Goal: Task Accomplishment & Management: Complete application form

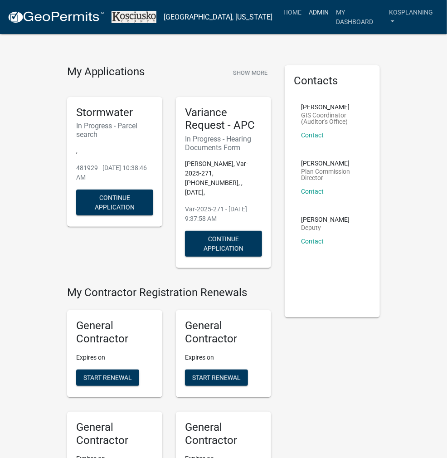
click at [316, 14] on link "Admin" at bounding box center [318, 12] width 27 height 17
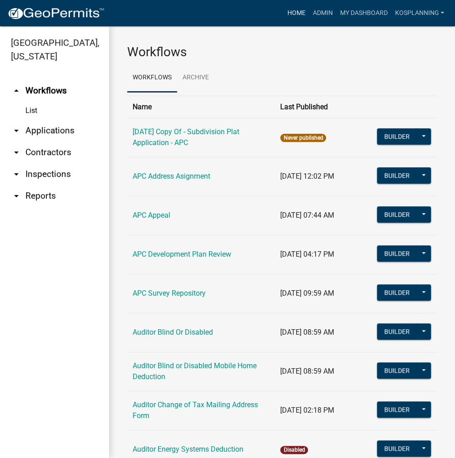
click at [293, 13] on link "Home" at bounding box center [295, 13] width 25 height 17
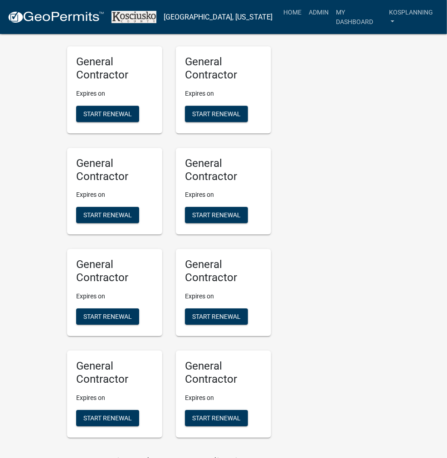
scroll to position [1089, 0]
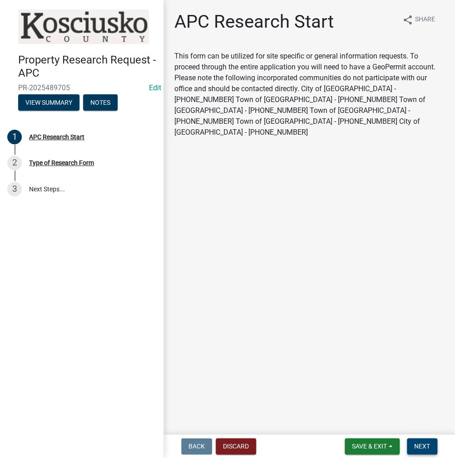
click at [421, 450] on button "Next" at bounding box center [421, 446] width 30 height 16
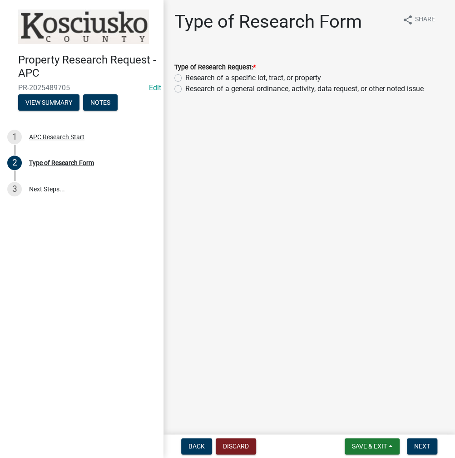
click at [185, 77] on label "Research of a specific lot, tract, or property" at bounding box center [253, 78] width 136 height 11
click at [185, 77] on input "Research of a specific lot, tract, or property" at bounding box center [188, 76] width 6 height 6
radio input "true"
click at [423, 449] on span "Next" at bounding box center [422, 446] width 16 height 7
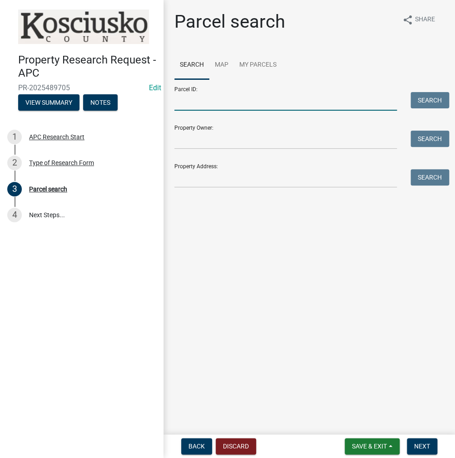
click at [183, 102] on input "Parcel ID:" at bounding box center [285, 101] width 222 height 19
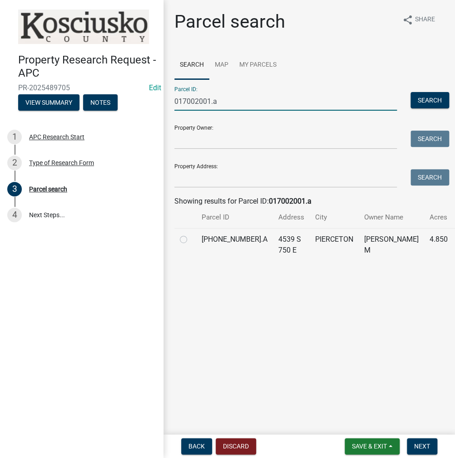
type input "017002001.a"
click at [191, 234] on label at bounding box center [191, 234] width 0 height 0
click at [191, 240] on input "radio" at bounding box center [194, 237] width 6 height 6
radio input "true"
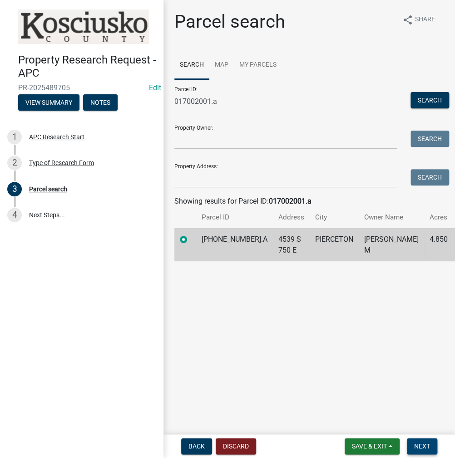
click at [425, 449] on span "Next" at bounding box center [422, 446] width 16 height 7
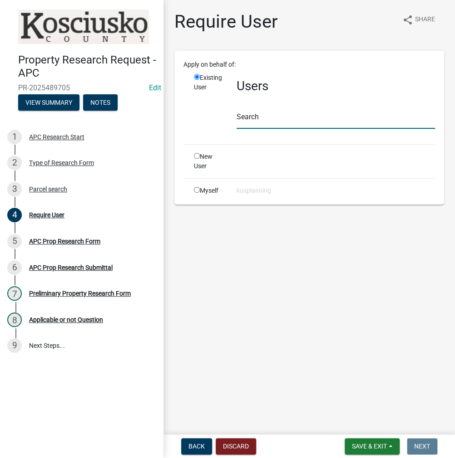
click at [264, 118] on input "text" at bounding box center [335, 119] width 198 height 19
click at [196, 189] on input "radio" at bounding box center [197, 190] width 6 height 6
radio input "true"
radio input "false"
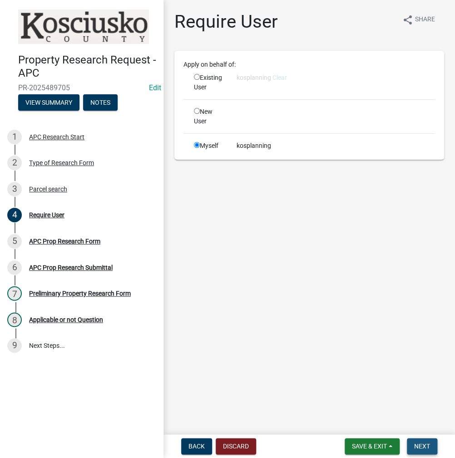
click at [417, 443] on span "Next" at bounding box center [422, 446] width 16 height 7
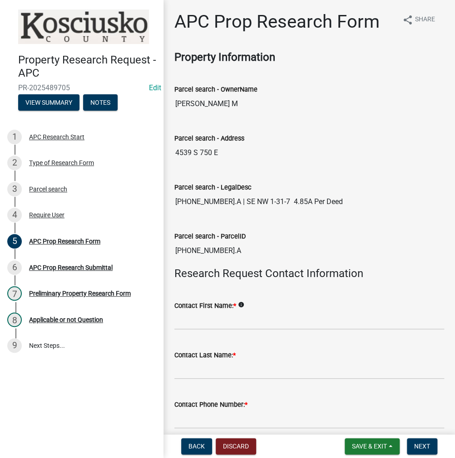
scroll to position [91, 0]
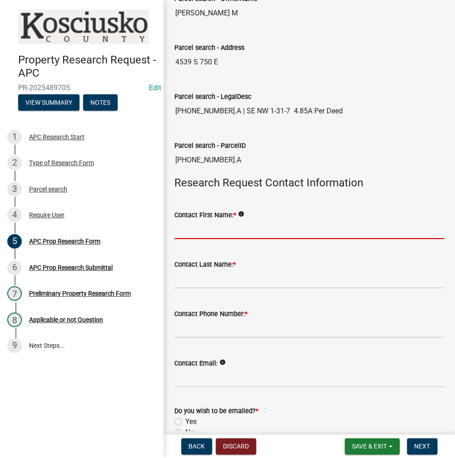
click at [207, 228] on input "Contact First Name: *" at bounding box center [308, 229] width 269 height 19
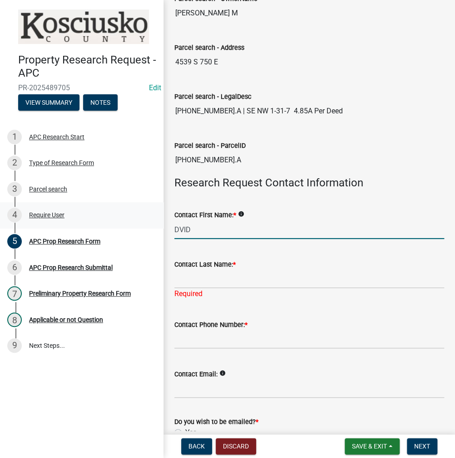
drag, startPoint x: 212, startPoint y: 226, endPoint x: 132, endPoint y: 224, distance: 79.9
click at [132, 224] on div "Property Research Request - APC PR-2025489705 Edit View Summary Notes 1 APC Res…" at bounding box center [227, 229] width 455 height 458
type input "[PERSON_NAME]"
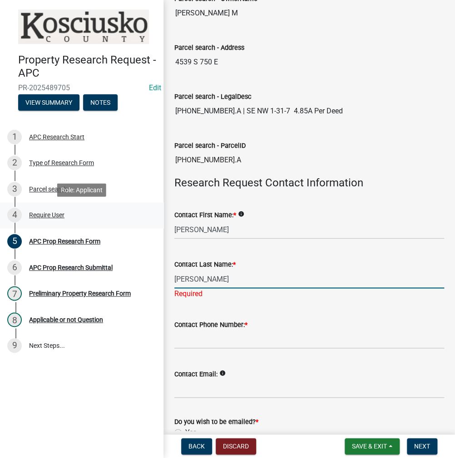
type input "[PERSON_NAME]"
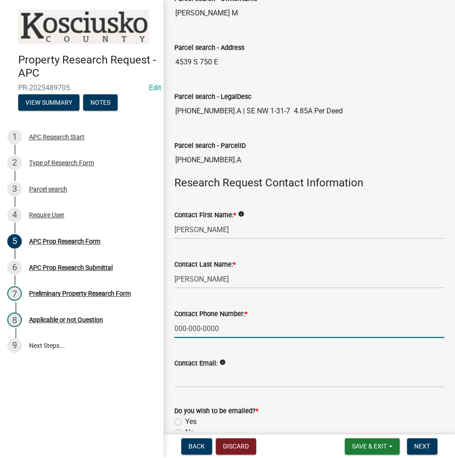
type input "000-000-0000"
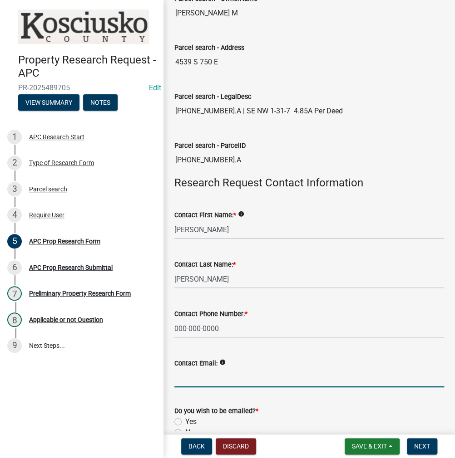
scroll to position [239, 0]
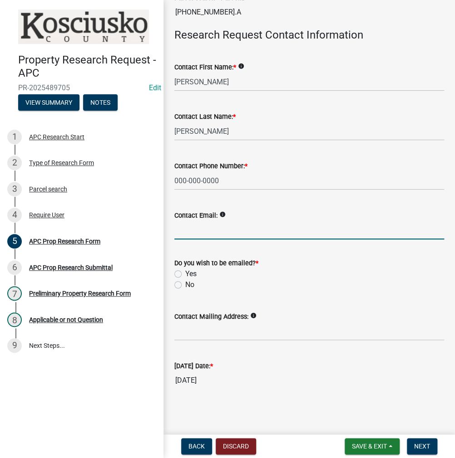
click at [185, 284] on label "No" at bounding box center [189, 284] width 9 height 11
click at [185, 284] on input "No" at bounding box center [188, 282] width 6 height 6
radio input "true"
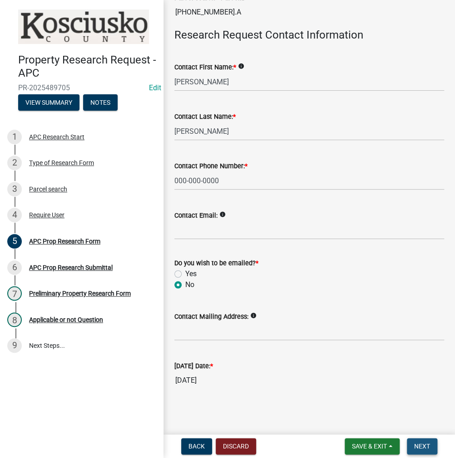
click at [409, 445] on button "Next" at bounding box center [421, 446] width 30 height 16
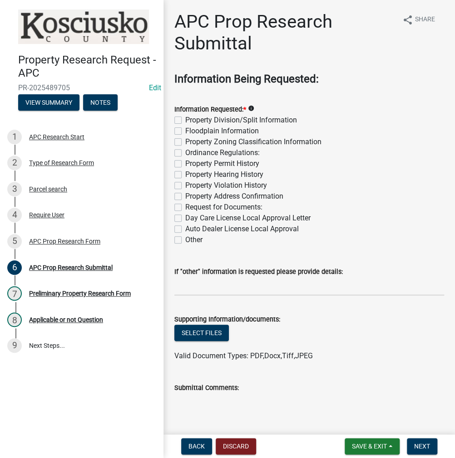
click at [182, 120] on div "Property Division/Split Information" at bounding box center [308, 120] width 269 height 11
click at [185, 120] on label "Property Division/Split Information" at bounding box center [241, 120] width 112 height 11
click at [185, 120] on input "Property Division/Split Information" at bounding box center [188, 118] width 6 height 6
checkbox input "true"
checkbox input "false"
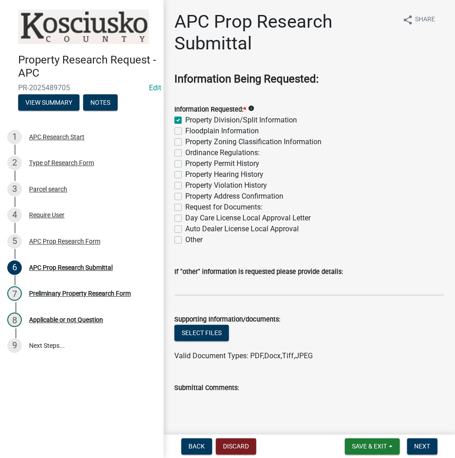
checkbox input "false"
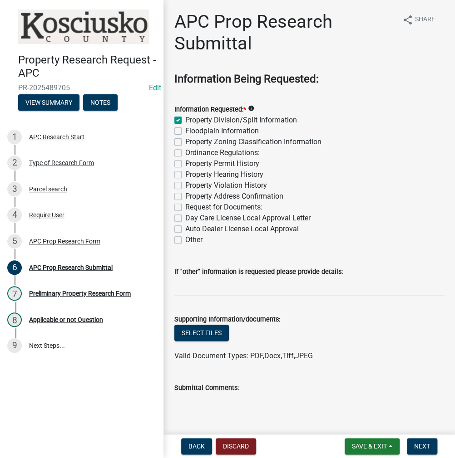
checkbox input "false"
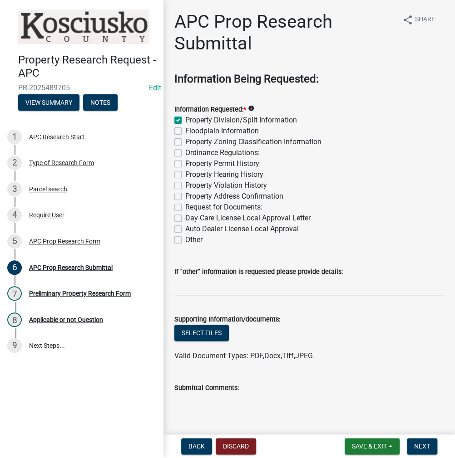
scroll to position [91, 0]
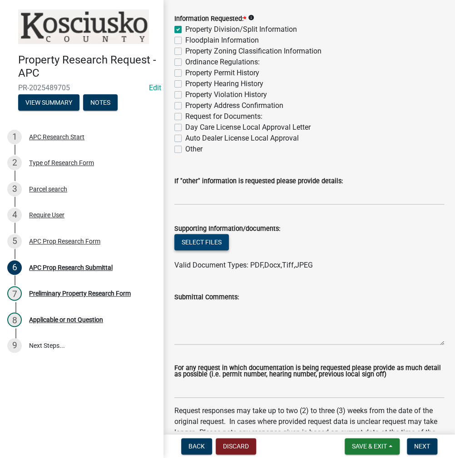
click at [191, 246] on button "Select files" at bounding box center [201, 242] width 54 height 16
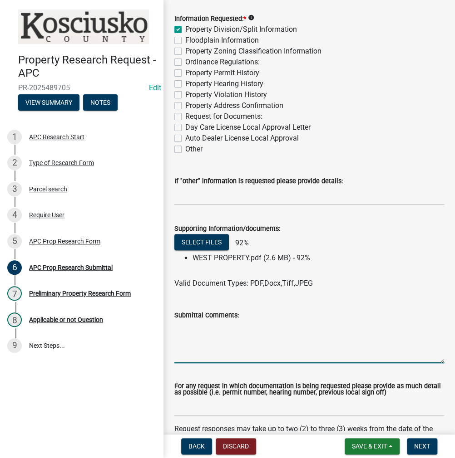
drag, startPoint x: 230, startPoint y: 334, endPoint x: 281, endPoint y: 342, distance: 52.3
click at [250, 336] on textarea "Submittal Comments:" at bounding box center [308, 342] width 269 height 43
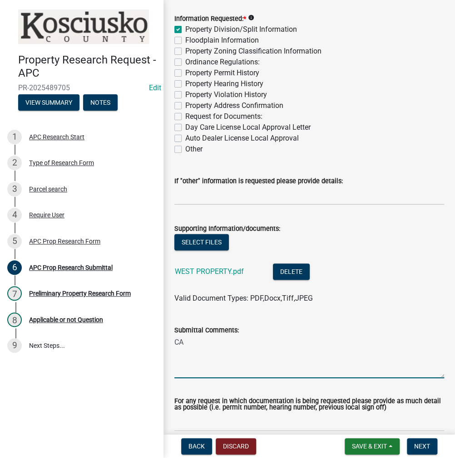
type textarea "C"
type textarea "v"
click at [392, 346] on textarea "can this property be split" at bounding box center [308, 357] width 269 height 43
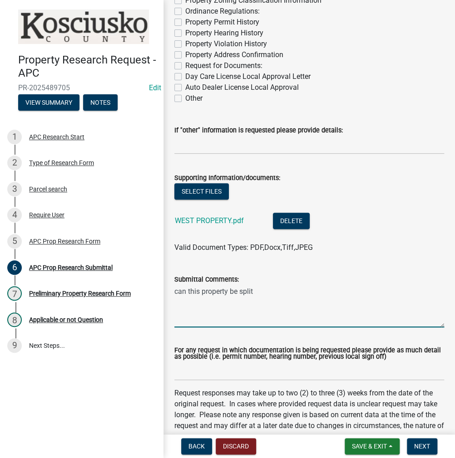
scroll to position [227, 0]
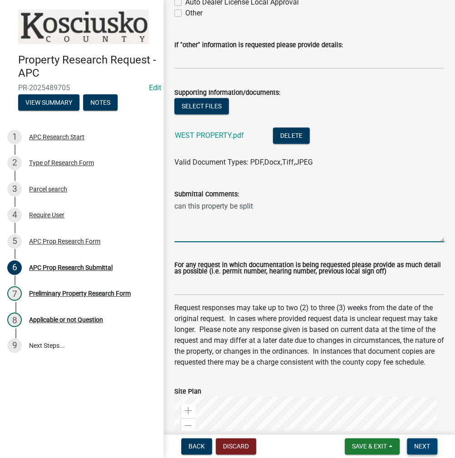
type textarea "can this property be split"
click at [418, 450] on span "Next" at bounding box center [422, 446] width 16 height 7
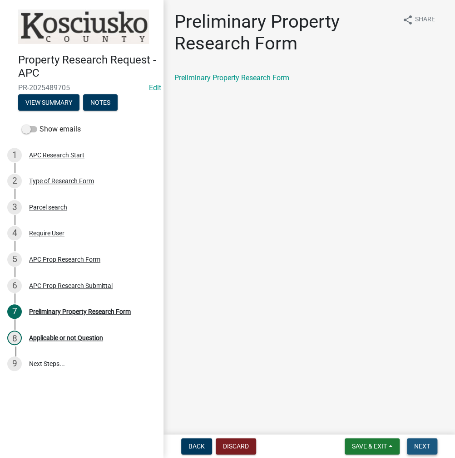
click at [421, 441] on button "Next" at bounding box center [421, 446] width 30 height 16
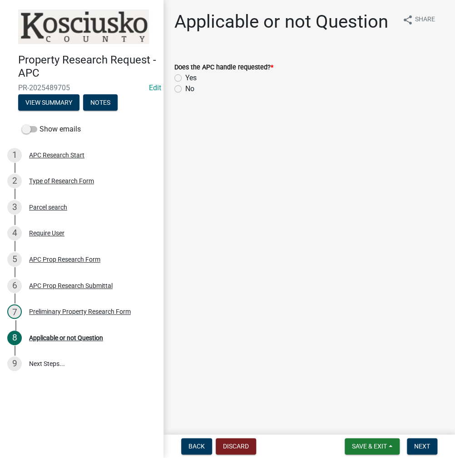
click at [185, 78] on label "Yes" at bounding box center [190, 78] width 11 height 11
click at [185, 78] on input "Yes" at bounding box center [188, 76] width 6 height 6
radio input "true"
click at [423, 448] on span "Next" at bounding box center [422, 446] width 16 height 7
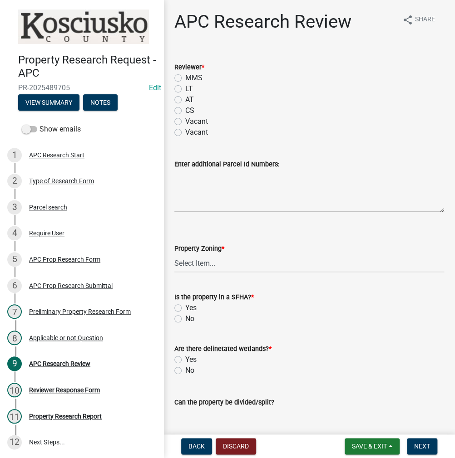
click at [185, 108] on label "CS" at bounding box center [189, 110] width 9 height 11
click at [185, 108] on input "CS" at bounding box center [188, 108] width 6 height 6
radio input "true"
click at [200, 199] on textarea "Enter additional Parcel Id Numbers:" at bounding box center [308, 191] width 269 height 43
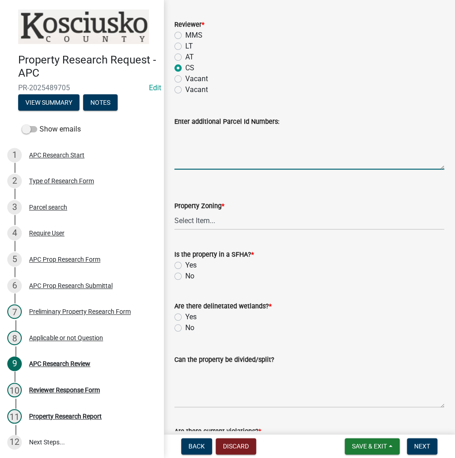
scroll to position [91, 0]
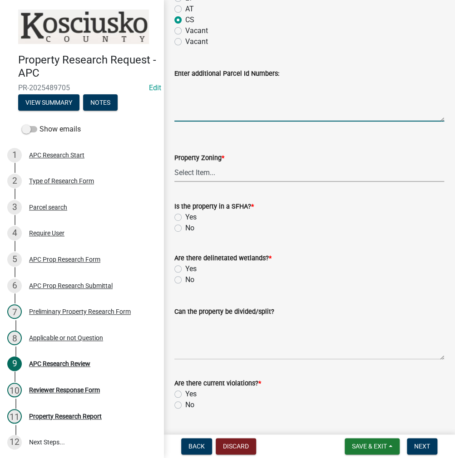
drag, startPoint x: 198, startPoint y: 175, endPoint x: 201, endPoint y: 179, distance: 5.2
click at [198, 175] on select "Select Item... Agricultural Agricultural 2 Residential Commercial Industrial 1 …" at bounding box center [308, 172] width 269 height 19
click at [174, 163] on select "Select Item... Agricultural Agricultural 2 Residential Commercial Industrial 1 …" at bounding box center [308, 172] width 269 height 19
select select "fa378ffa-5b76-4540-9014-3a35c1b5764a"
click at [185, 228] on label "No" at bounding box center [189, 228] width 9 height 11
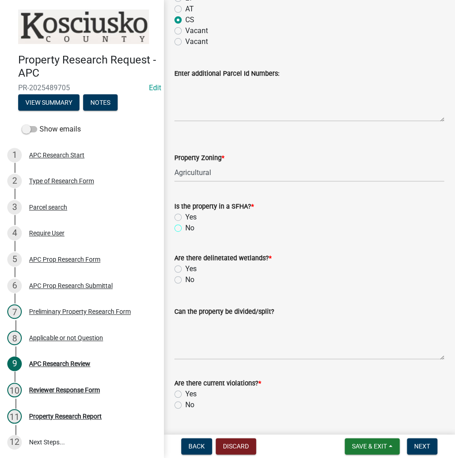
click at [185, 228] on input "No" at bounding box center [188, 226] width 6 height 6
radio input "true"
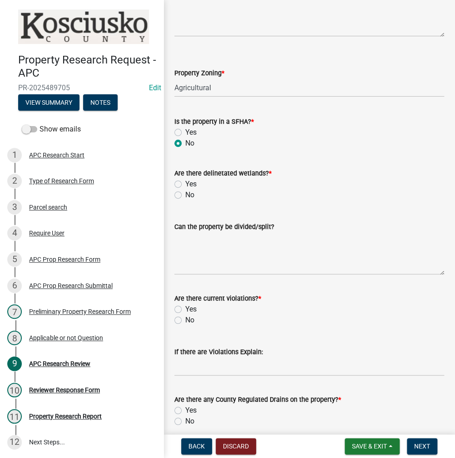
scroll to position [181, 0]
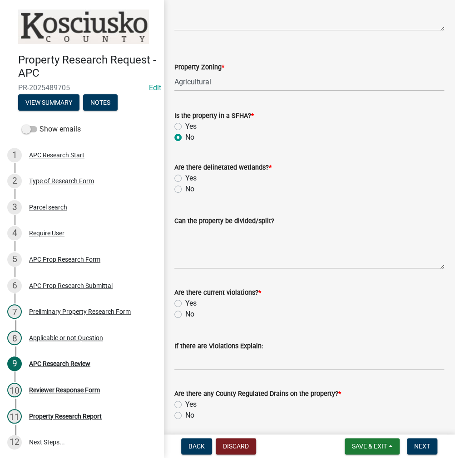
click at [185, 188] on label "No" at bounding box center [189, 189] width 9 height 11
click at [185, 188] on input "No" at bounding box center [188, 187] width 6 height 6
radio input "true"
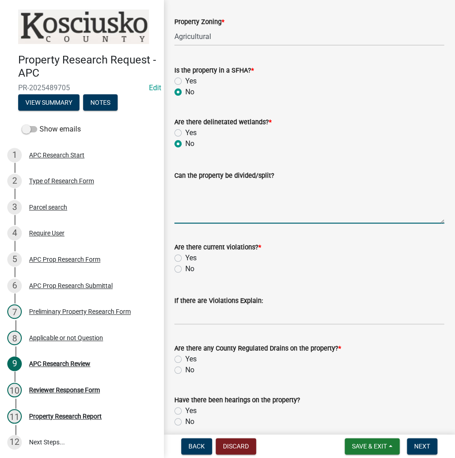
drag, startPoint x: 217, startPoint y: 196, endPoint x: 241, endPoint y: 187, distance: 25.4
click at [217, 196] on textarea "Can the property be divided/split?" at bounding box center [308, 202] width 269 height 43
type textarea "h"
click at [271, 190] on textarea "this parcel can be split" at bounding box center [308, 202] width 269 height 43
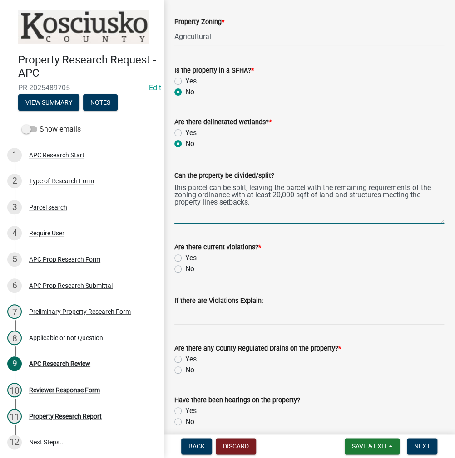
type textarea "this parcel can be split, leaving the parcel with the remaining requirements of…"
click at [263, 202] on textarea "this parcel can be split, leaving the parcel with the remaining requirements of…" at bounding box center [308, 202] width 269 height 43
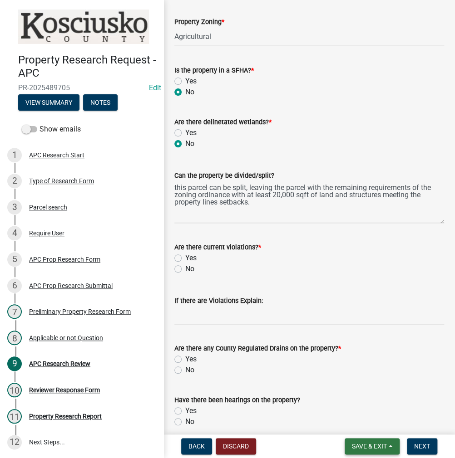
click at [358, 451] on button "Save & Exit" at bounding box center [371, 446] width 55 height 16
click at [348, 400] on button "Save" at bounding box center [363, 401] width 73 height 22
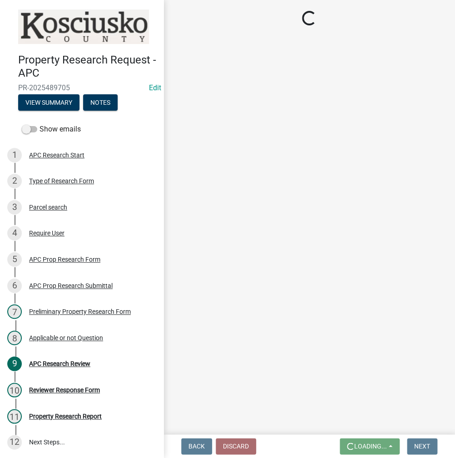
scroll to position [0, 0]
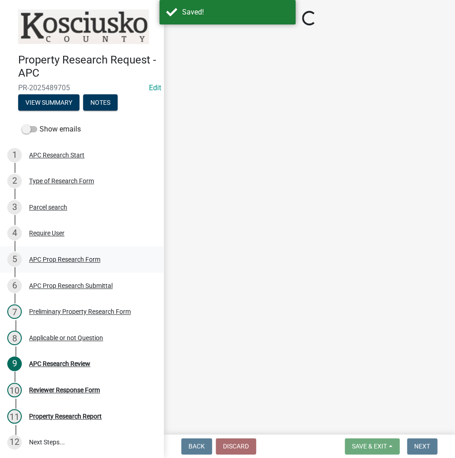
select select "fa378ffa-5b76-4540-9014-3a35c1b5764a"
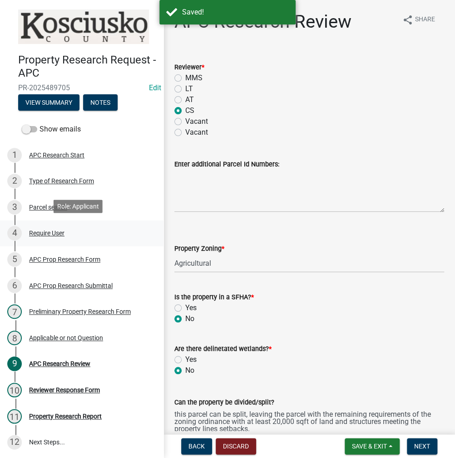
click at [39, 231] on div "Require User" at bounding box center [46, 233] width 35 height 6
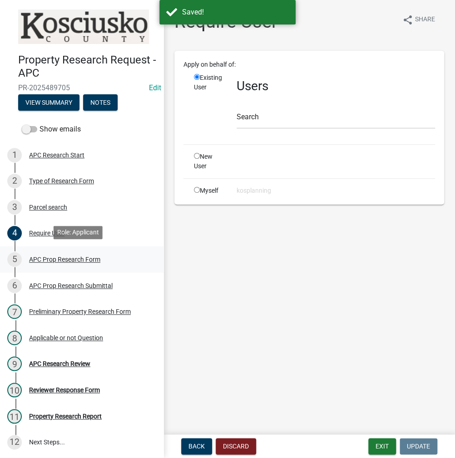
click at [46, 257] on div "APC Prop Research Form" at bounding box center [64, 259] width 71 height 6
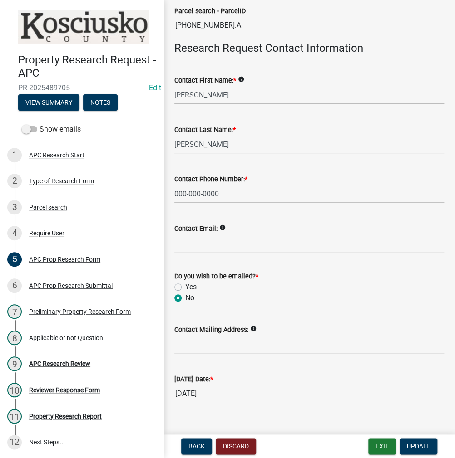
scroll to position [227, 0]
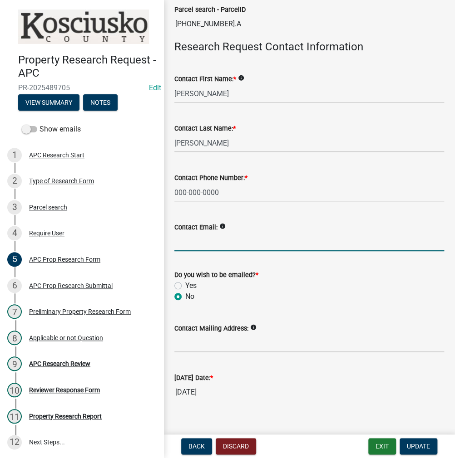
click at [194, 236] on input "Contact Email:" at bounding box center [308, 242] width 269 height 19
paste input "[EMAIL_ADDRESS][DOMAIN_NAME]"
type input "[EMAIL_ADDRESS][DOMAIN_NAME]"
click at [185, 284] on label "Yes" at bounding box center [190, 285] width 11 height 11
click at [185, 284] on input "Yes" at bounding box center [188, 283] width 6 height 6
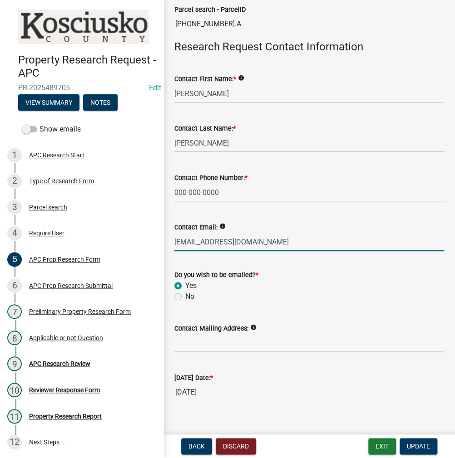
radio input "true"
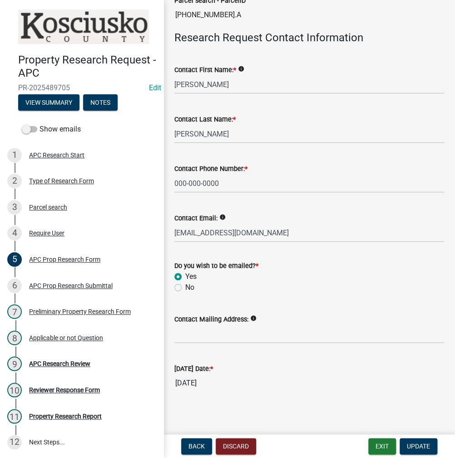
scroll to position [239, 0]
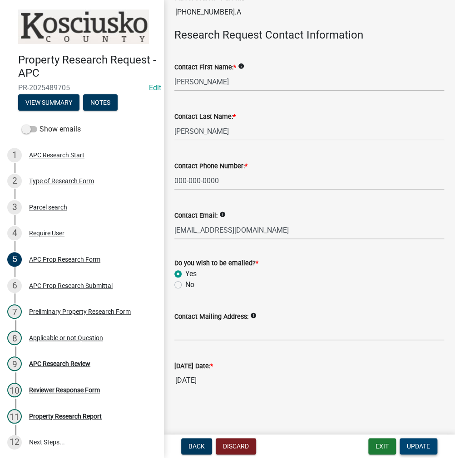
click at [411, 444] on span "Update" at bounding box center [417, 446] width 23 height 7
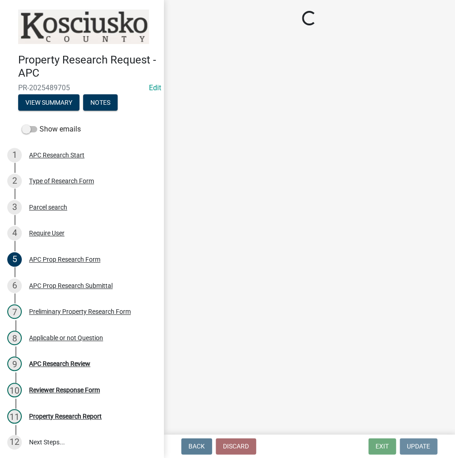
scroll to position [0, 0]
select select "fa378ffa-5b76-4540-9014-3a35c1b5764a"
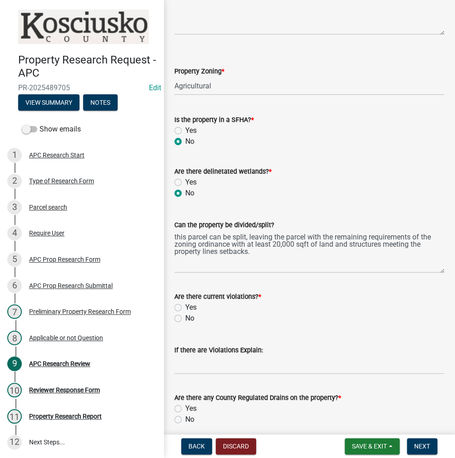
scroll to position [227, 0]
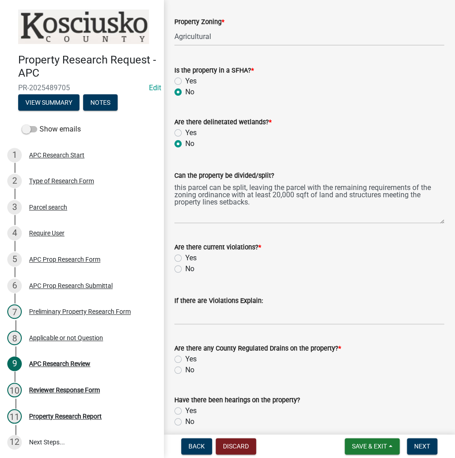
click at [185, 269] on label "No" at bounding box center [189, 269] width 9 height 11
click at [185, 269] on input "No" at bounding box center [188, 267] width 6 height 6
radio input "true"
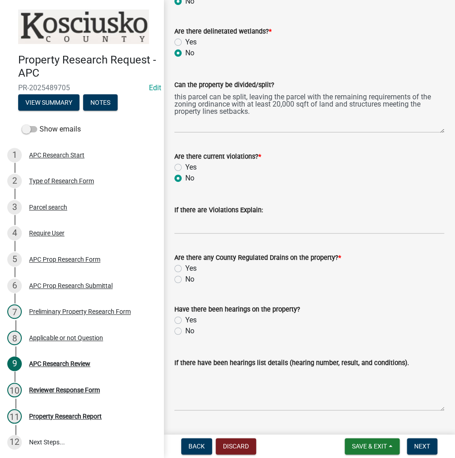
click at [185, 276] on label "No" at bounding box center [189, 279] width 9 height 11
click at [185, 276] on input "No" at bounding box center [188, 277] width 6 height 6
radio input "true"
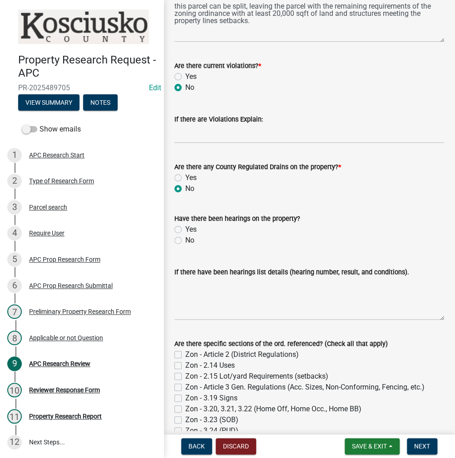
click at [185, 236] on label "No" at bounding box center [189, 240] width 9 height 11
click at [185, 236] on input "No" at bounding box center [188, 238] width 6 height 6
radio input "true"
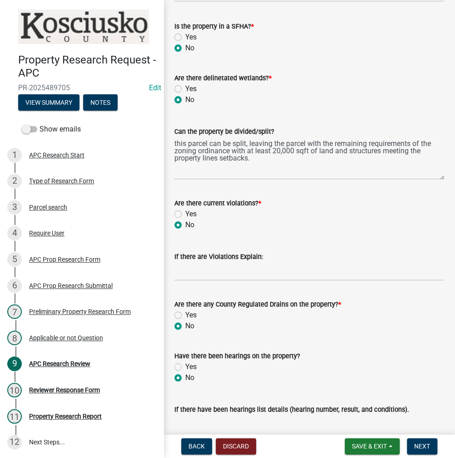
scroll to position [198, 0]
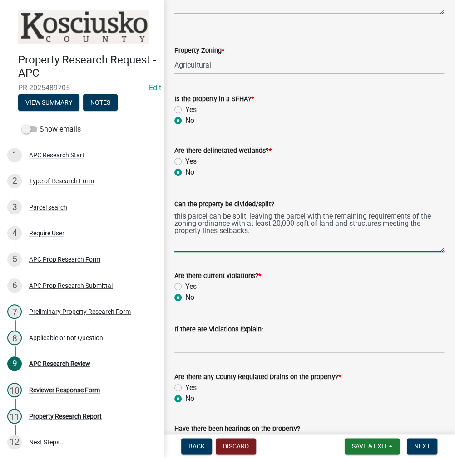
drag, startPoint x: 285, startPoint y: 216, endPoint x: 292, endPoint y: 222, distance: 9.3
click at [285, 216] on textarea "this parcel can be split, leaving the parcel with the remaining requirements of…" at bounding box center [308, 231] width 269 height 43
click at [387, 153] on div "Are there delinetated wetlands? *" at bounding box center [308, 150] width 269 height 11
click at [368, 216] on textarea "this parcel can be split, leaving the remaining parcel with the remaining requi…" at bounding box center [308, 231] width 269 height 43
click at [267, 231] on textarea "this parcel can be split, leaving the remaining parcel with the requirements of…" at bounding box center [308, 231] width 269 height 43
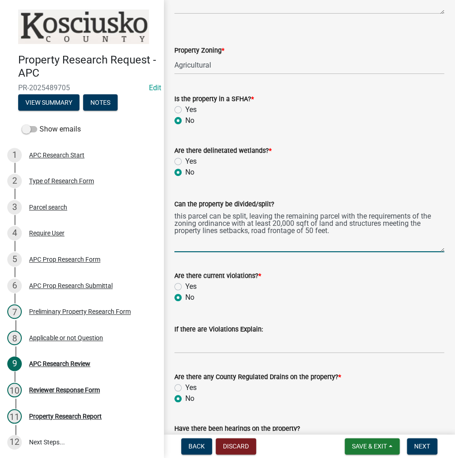
drag, startPoint x: 253, startPoint y: 232, endPoint x: 256, endPoint y: 248, distance: 16.6
click at [253, 232] on textarea "this parcel can be split, leaving the remaining parcel with the requirements of…" at bounding box center [308, 231] width 269 height 43
click at [349, 224] on textarea "this parcel can be split, leaving the remaining parcel with the requirements of…" at bounding box center [308, 231] width 269 height 43
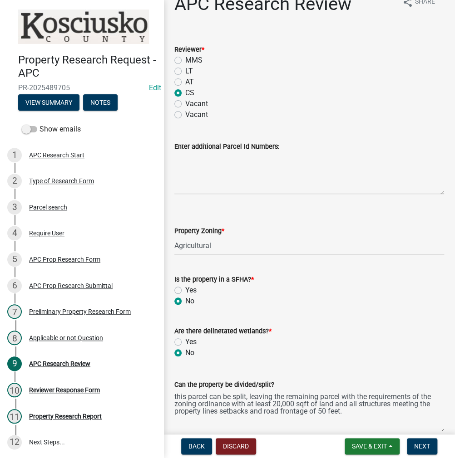
scroll to position [17, 0]
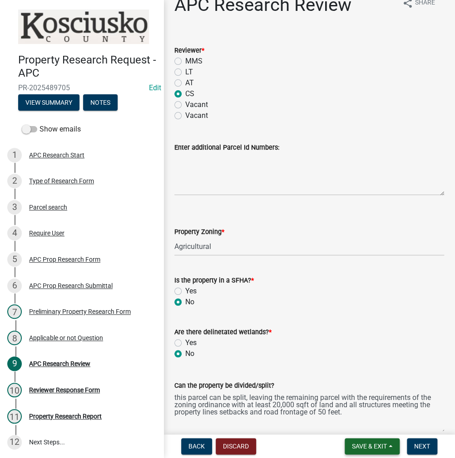
type textarea "this parcel can be split, leaving the remaining parcel with the requirements of…"
click at [352, 449] on span "Save & Exit" at bounding box center [369, 446] width 35 height 7
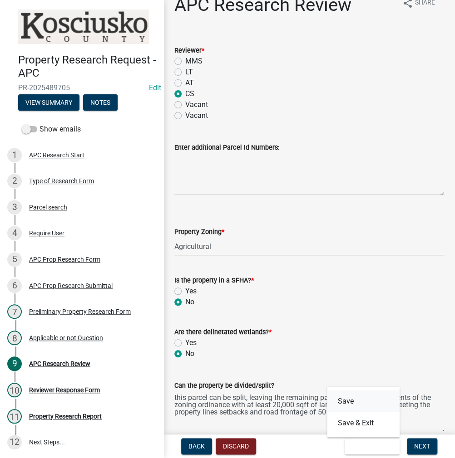
click at [348, 403] on button "Save" at bounding box center [363, 401] width 73 height 22
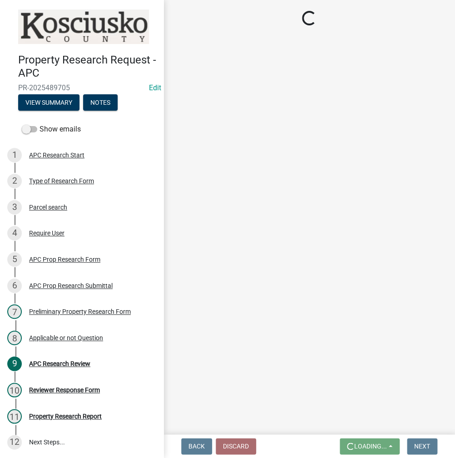
scroll to position [0, 0]
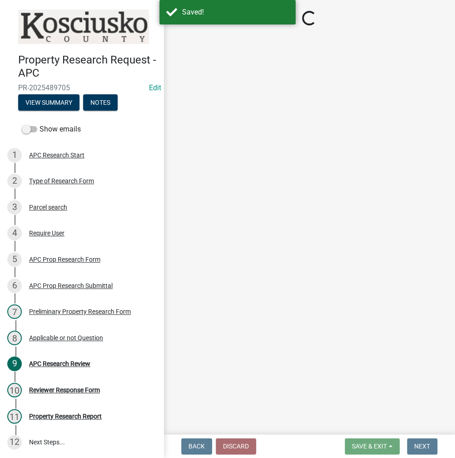
select select "fa378ffa-5b76-4540-9014-3a35c1b5764a"
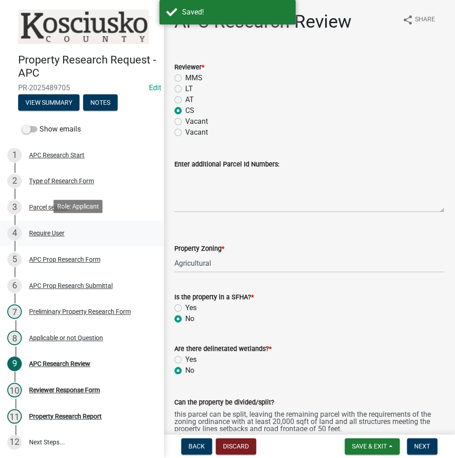
click at [44, 234] on div "Require User" at bounding box center [46, 233] width 35 height 6
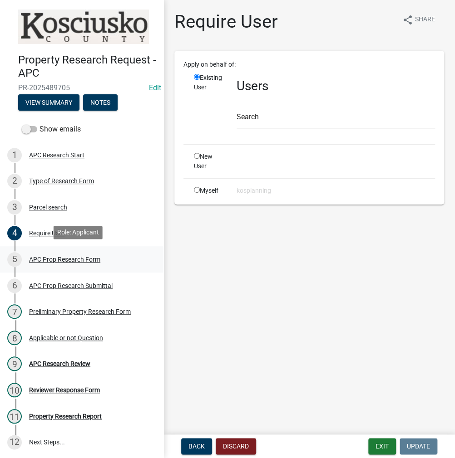
click at [45, 260] on div "APC Prop Research Form" at bounding box center [64, 259] width 71 height 6
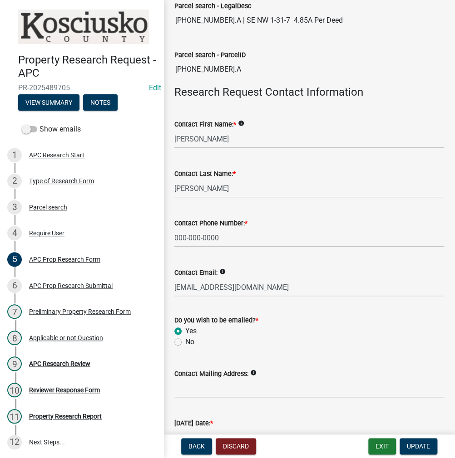
scroll to position [239, 0]
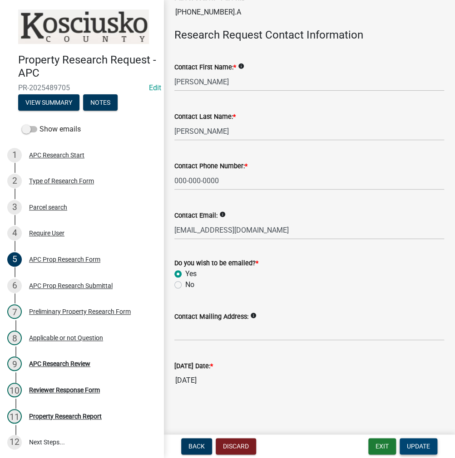
click at [423, 446] on span "Update" at bounding box center [417, 446] width 23 height 7
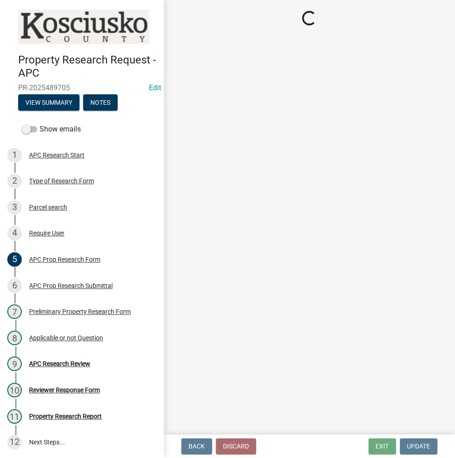
select select "fa378ffa-5b76-4540-9014-3a35c1b5764a"
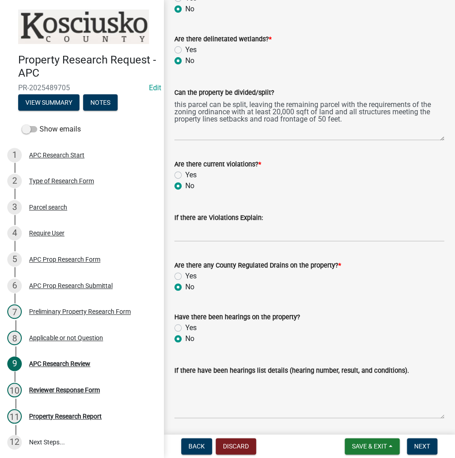
scroll to position [318, 0]
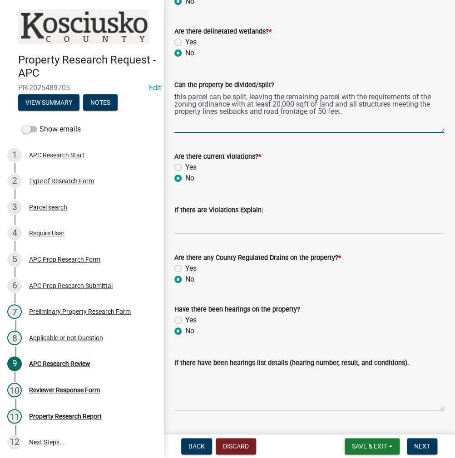
click at [369, 97] on textarea "this parcel can be split, leaving the remaining parcel with the requirements of…" at bounding box center [308, 111] width 269 height 43
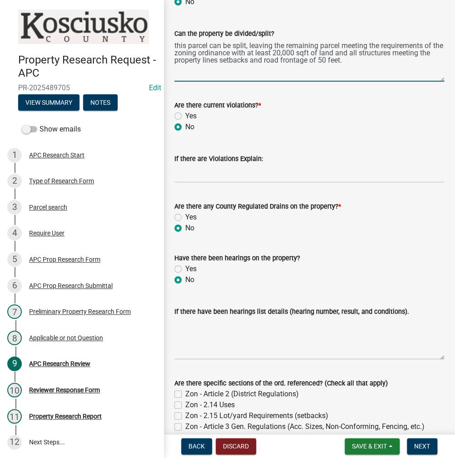
scroll to position [408, 0]
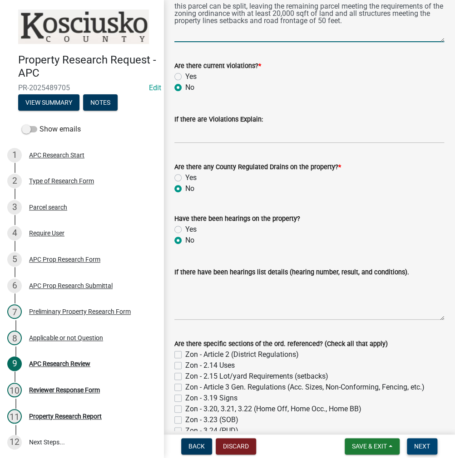
type textarea "this parcel can be split, leaving the remaining parcel meeting the requirements…"
click at [428, 447] on span "Next" at bounding box center [422, 446] width 16 height 7
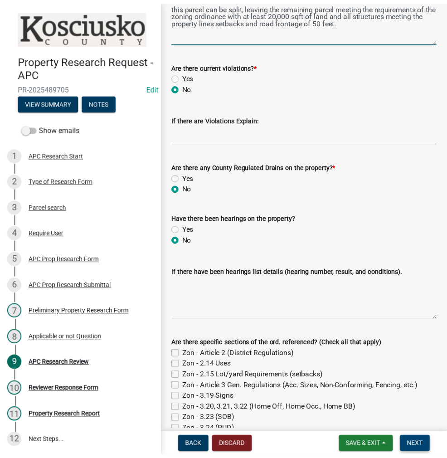
scroll to position [0, 0]
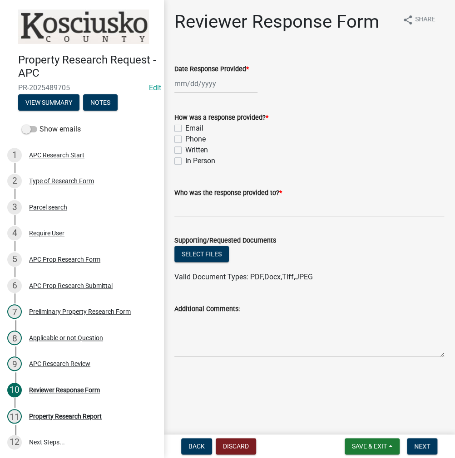
click at [185, 163] on label "In Person" at bounding box center [200, 161] width 30 height 11
click at [185, 161] on input "In Person" at bounding box center [188, 159] width 6 height 6
checkbox input "true"
checkbox input "false"
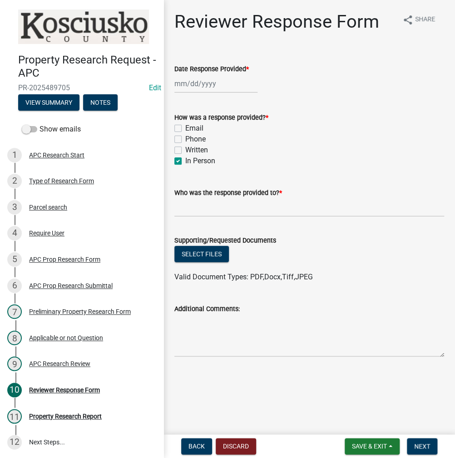
checkbox input "false"
checkbox input "true"
click at [201, 83] on div at bounding box center [215, 83] width 83 height 19
select select "10"
select select "2025"
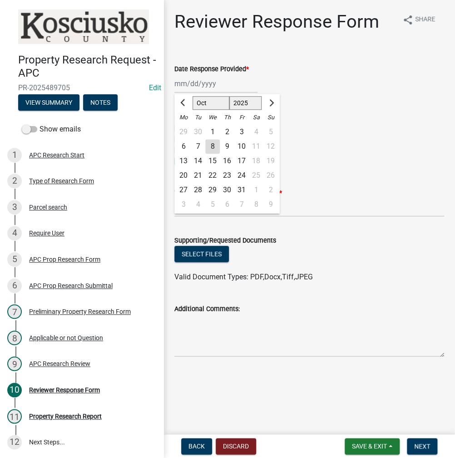
click at [214, 145] on div "8" at bounding box center [212, 146] width 15 height 15
type input "[DATE]"
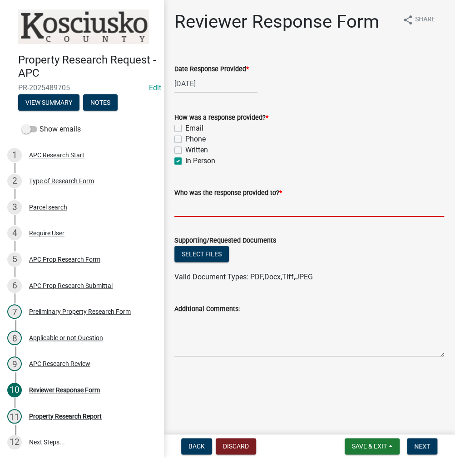
click at [191, 203] on input "Who was the response provided to? *" at bounding box center [308, 207] width 269 height 19
type input "d"
type input "[PERSON_NAME]"
click at [202, 252] on button "Select files" at bounding box center [201, 254] width 54 height 16
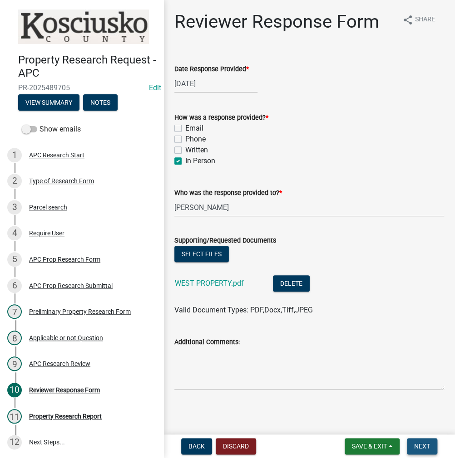
click at [426, 445] on span "Next" at bounding box center [422, 446] width 16 height 7
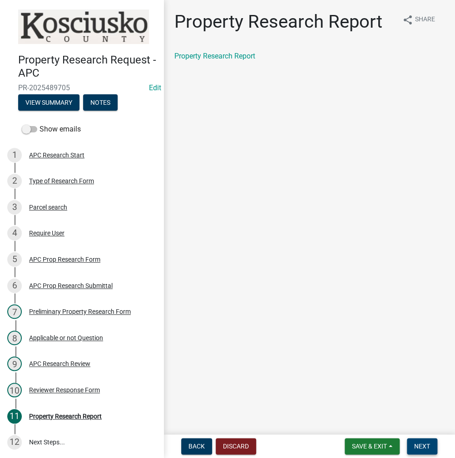
click at [423, 445] on span "Next" at bounding box center [422, 446] width 16 height 7
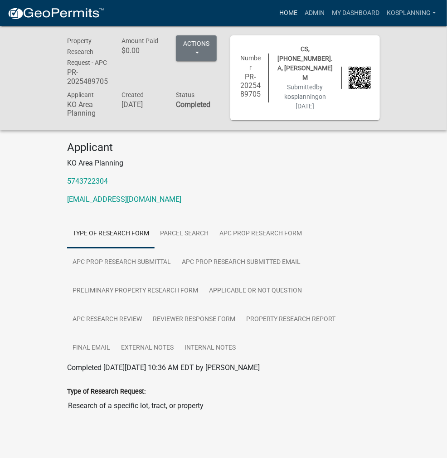
click at [284, 13] on link "Home" at bounding box center [288, 13] width 25 height 17
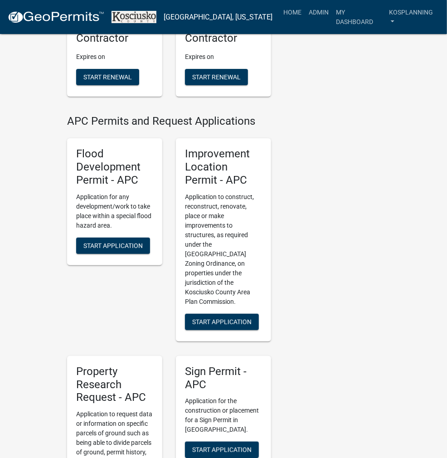
scroll to position [1134, 0]
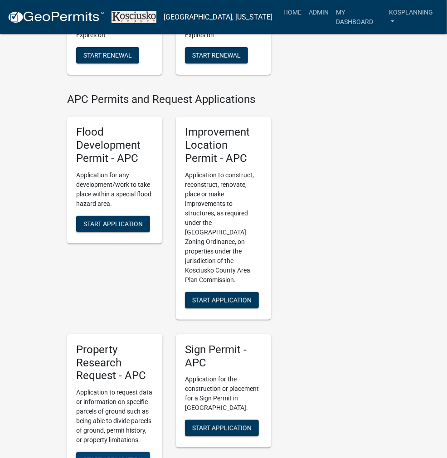
click at [83, 457] on span "Start Application" at bounding box center [112, 460] width 59 height 7
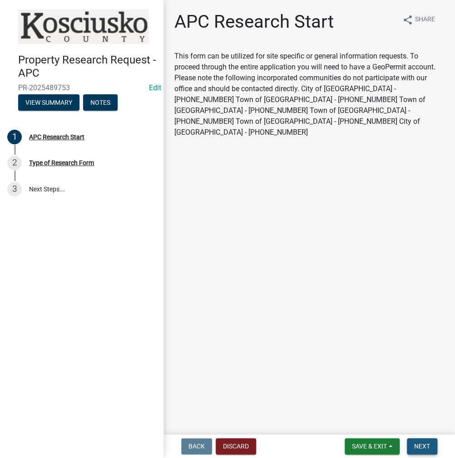
click at [414, 445] on span "Next" at bounding box center [422, 446] width 16 height 7
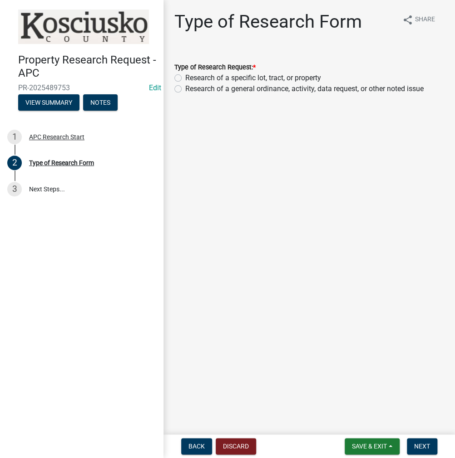
click at [185, 78] on label "Research of a specific lot, tract, or property" at bounding box center [253, 78] width 136 height 11
click at [185, 78] on input "Research of a specific lot, tract, or property" at bounding box center [188, 76] width 6 height 6
radio input "true"
click at [426, 443] on span "Next" at bounding box center [422, 446] width 16 height 7
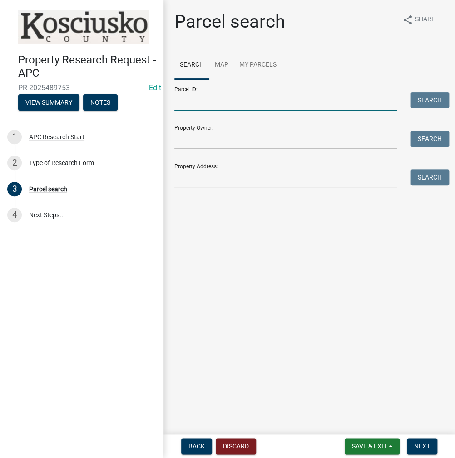
click at [204, 99] on input "Parcel ID:" at bounding box center [285, 101] width 222 height 19
click at [203, 97] on input "Parcel ID:" at bounding box center [285, 101] width 222 height 19
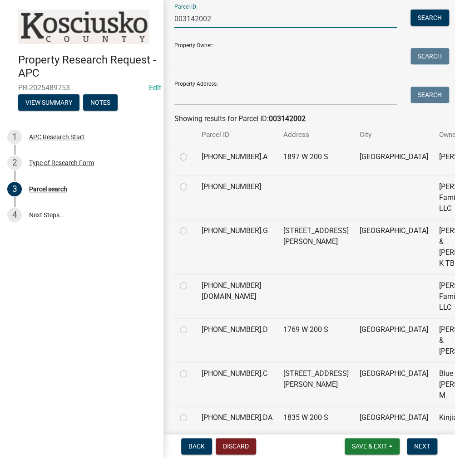
scroll to position [91, 0]
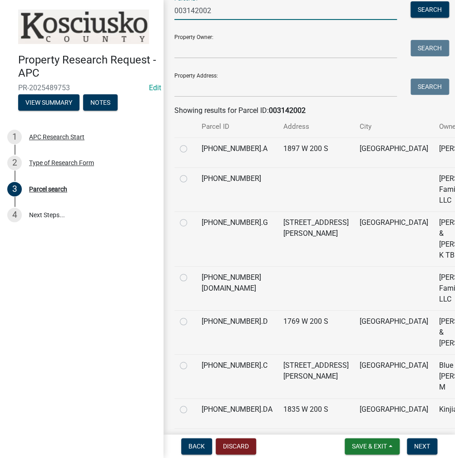
type input "003142002"
click at [191, 173] on label at bounding box center [191, 173] width 0 height 0
click at [191, 179] on input "radio" at bounding box center [194, 176] width 6 height 6
radio input "true"
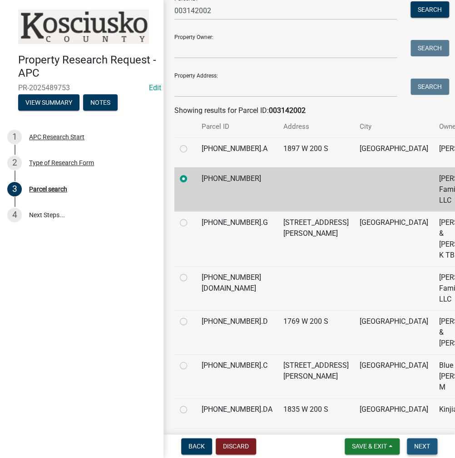
click at [419, 450] on span "Next" at bounding box center [422, 446] width 16 height 7
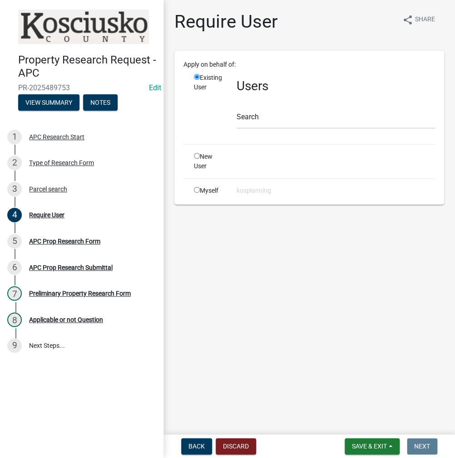
click at [197, 187] on input "radio" at bounding box center [197, 190] width 6 height 6
radio input "true"
radio input "false"
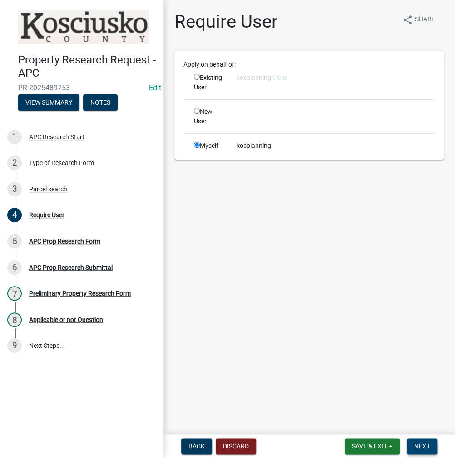
click at [418, 451] on button "Next" at bounding box center [421, 446] width 30 height 16
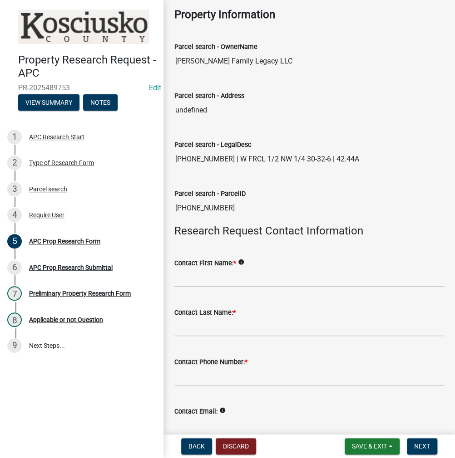
scroll to position [91, 0]
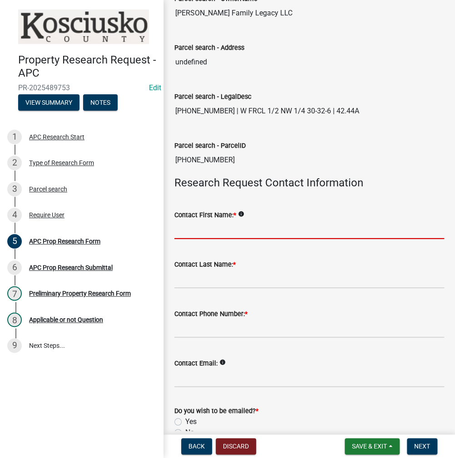
click at [179, 233] on input "Contact First Name: *" at bounding box center [308, 229] width 269 height 19
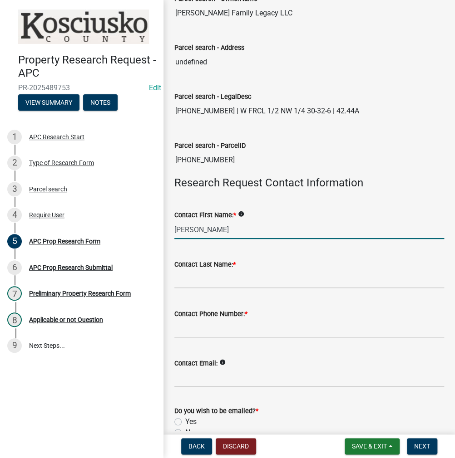
type input "[PERSON_NAME]"
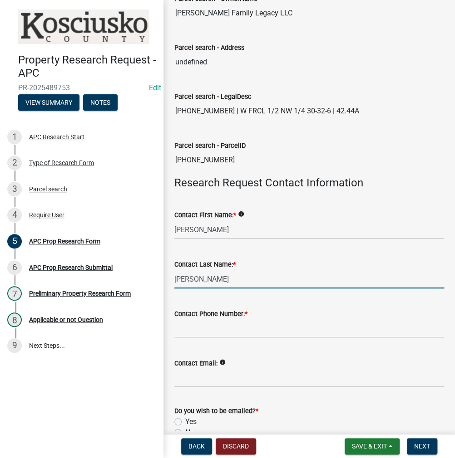
type input "[PERSON_NAME]"
type input "000-000-0000"
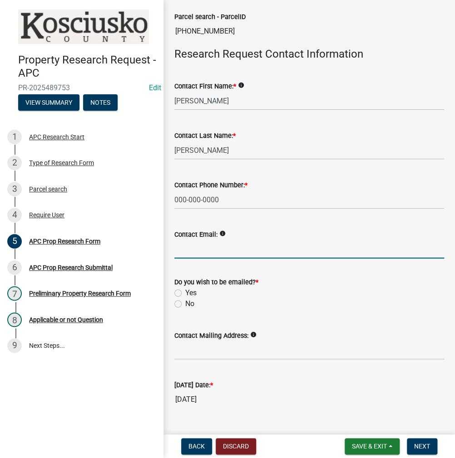
scroll to position [227, 0]
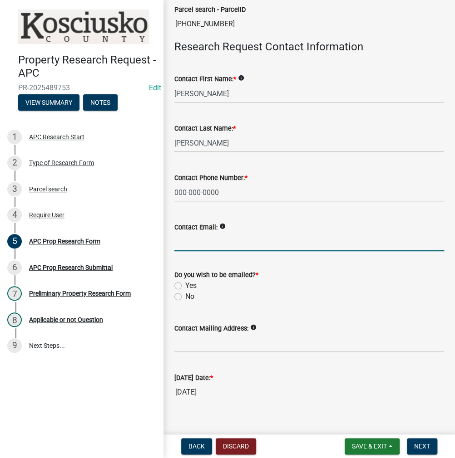
click at [185, 295] on label "No" at bounding box center [189, 296] width 9 height 11
click at [185, 295] on input "No" at bounding box center [188, 294] width 6 height 6
radio input "true"
click at [410, 440] on button "Next" at bounding box center [421, 446] width 30 height 16
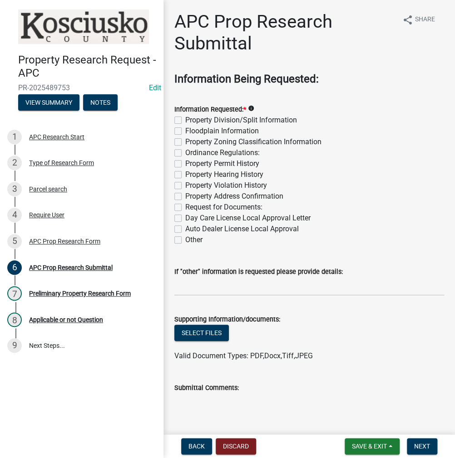
click at [185, 120] on label "Property Division/Split Information" at bounding box center [241, 120] width 112 height 11
click at [185, 120] on input "Property Division/Split Information" at bounding box center [188, 118] width 6 height 6
checkbox input "true"
checkbox input "false"
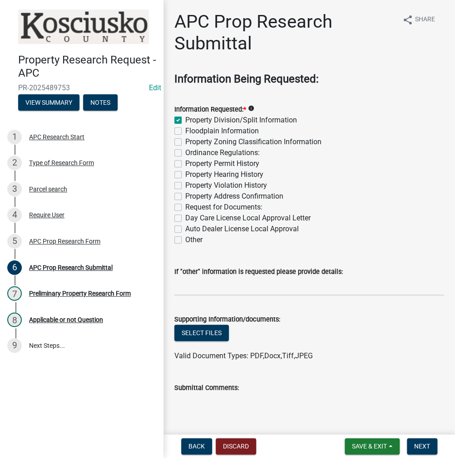
checkbox input "false"
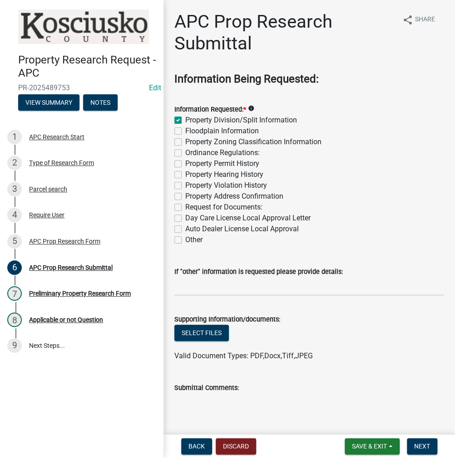
checkbox input "false"
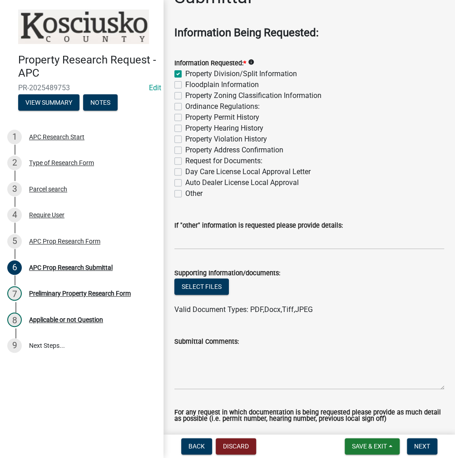
scroll to position [91, 0]
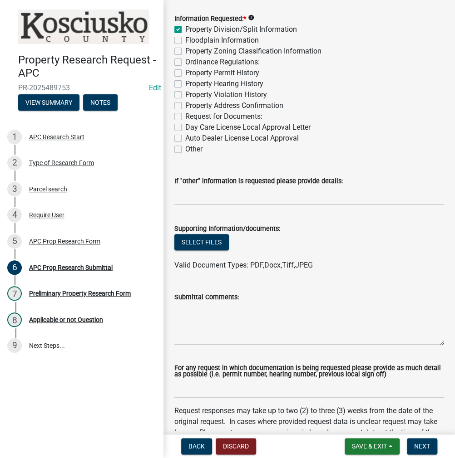
click at [206, 251] on div "Select files" at bounding box center [308, 243] width 269 height 19
click at [209, 247] on button "Select files" at bounding box center [201, 242] width 54 height 16
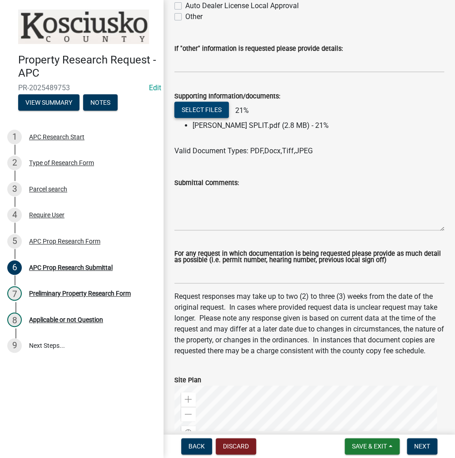
scroll to position [227, 0]
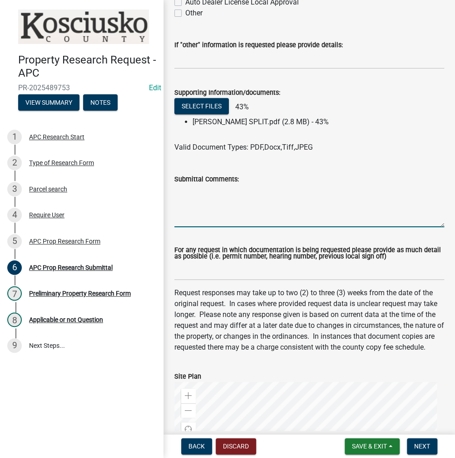
click at [186, 194] on textarea "Submittal Comments:" at bounding box center [308, 206] width 269 height 43
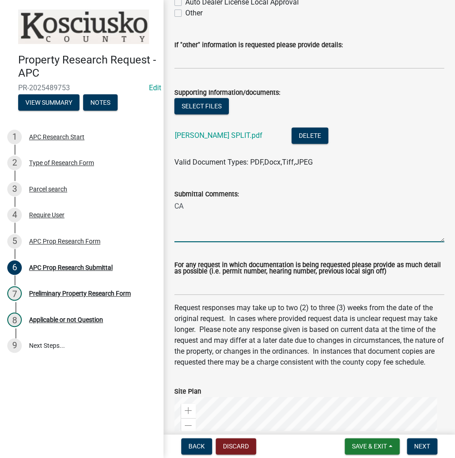
type textarea "C"
type textarea "can the land be split"
click at [426, 452] on button "Next" at bounding box center [421, 446] width 30 height 16
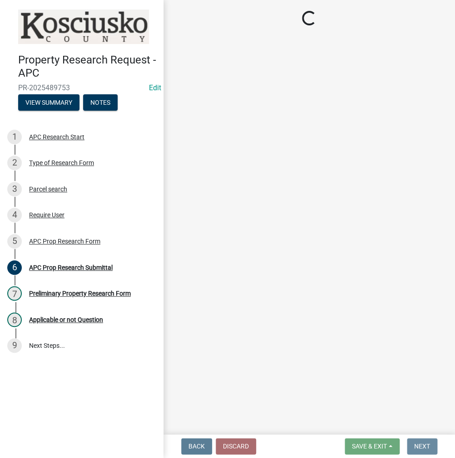
scroll to position [0, 0]
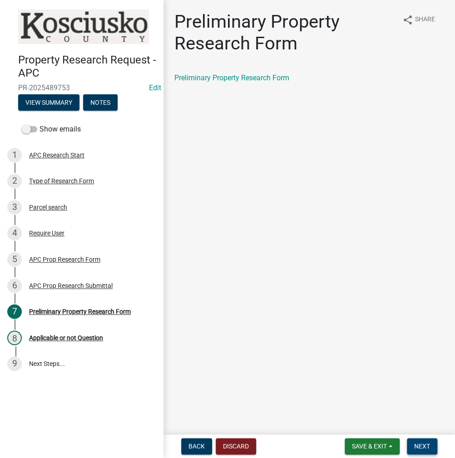
click at [416, 438] on nav "Back Discard Save & Exit Save Save & Exit Next" at bounding box center [308, 447] width 291 height 24
click at [416, 443] on span "Next" at bounding box center [422, 446] width 16 height 7
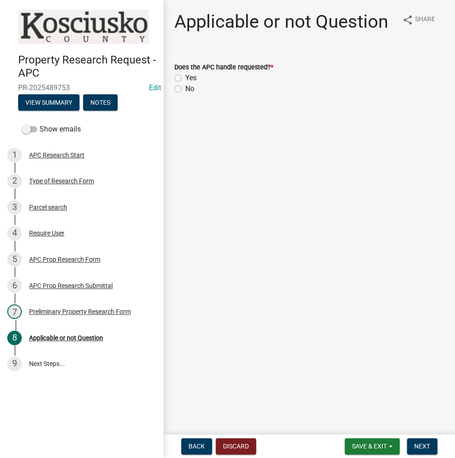
click at [185, 79] on label "Yes" at bounding box center [190, 78] width 11 height 11
click at [185, 78] on input "Yes" at bounding box center [188, 76] width 6 height 6
radio input "true"
click at [415, 447] on span "Next" at bounding box center [422, 446] width 16 height 7
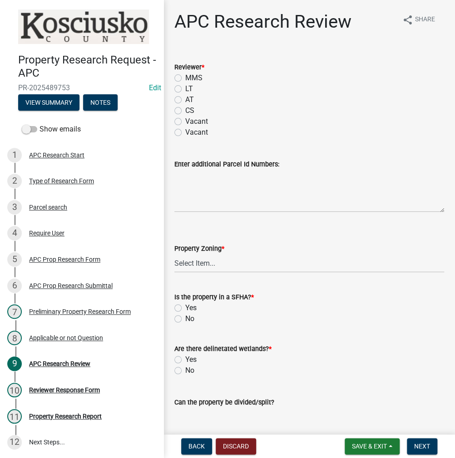
click at [185, 110] on label "CS" at bounding box center [189, 110] width 9 height 11
click at [185, 110] on input "CS" at bounding box center [188, 108] width 6 height 6
radio input "true"
click at [201, 269] on select "Select Item... Agricultural Agricultural 2 Residential Commercial Industrial 1 …" at bounding box center [308, 263] width 269 height 19
click at [174, 254] on select "Select Item... Agricultural Agricultural 2 Residential Commercial Industrial 1 …" at bounding box center [308, 263] width 269 height 19
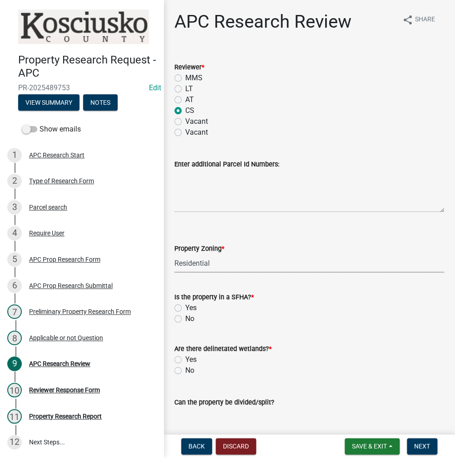
select select "9242d18e-eca7-4b94-8788-f0fc7e6b99dc"
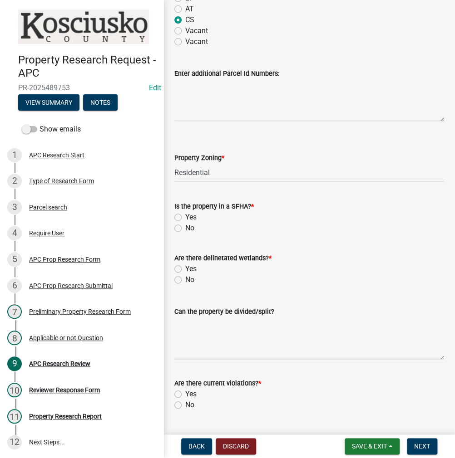
scroll to position [181, 0]
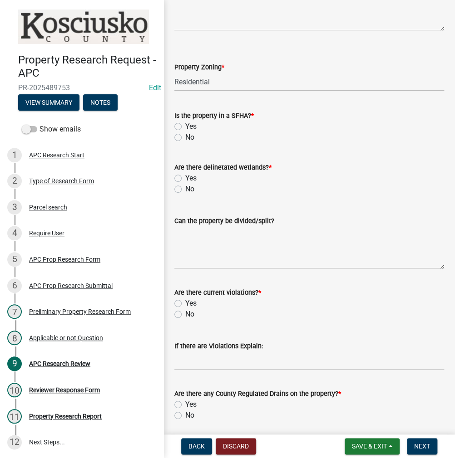
click at [185, 136] on label "No" at bounding box center [189, 137] width 9 height 11
click at [185, 136] on input "No" at bounding box center [188, 135] width 6 height 6
radio input "true"
click at [185, 188] on label "No" at bounding box center [189, 189] width 9 height 11
click at [185, 188] on input "No" at bounding box center [188, 187] width 6 height 6
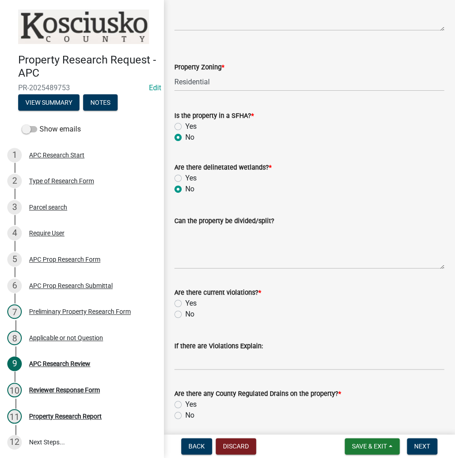
radio input "true"
click at [185, 177] on label "Yes" at bounding box center [190, 178] width 11 height 11
click at [185, 177] on input "Yes" at bounding box center [188, 176] width 6 height 6
radio input "true"
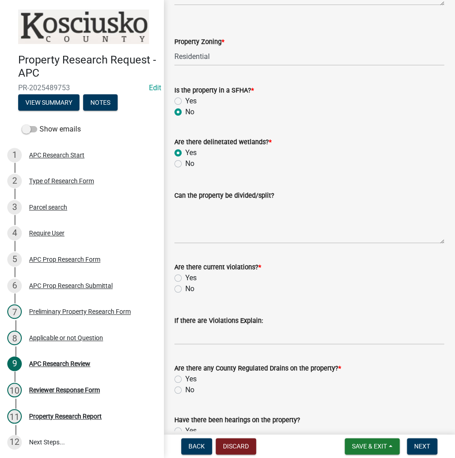
scroll to position [227, 0]
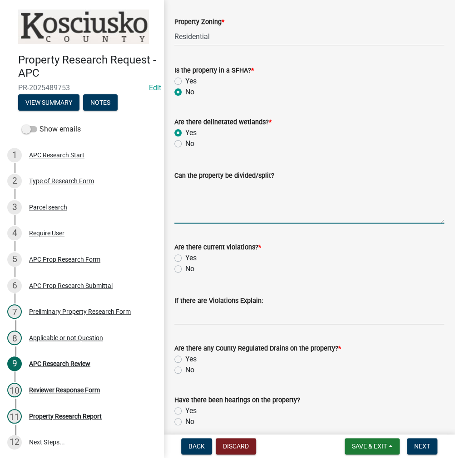
click at [210, 196] on textarea "Can the property be divided/split?" at bounding box center [308, 202] width 269 height 43
click at [274, 187] on textarea "yes, one tract has been created leaving 2 more tracts remaining and as many 20+…" at bounding box center [308, 202] width 269 height 43
click at [391, 220] on textarea "yes, one tract has been split leaving 2 more tracts remaining and as many 20+ a…" at bounding box center [308, 202] width 269 height 43
click at [364, 189] on textarea "yes, one tract has been split leaving 2 more tracts remaining and as many 20+ a…" at bounding box center [308, 202] width 269 height 43
click at [333, 188] on textarea "yes, one tract has been split leaving 2 more tracts remaining and as many 20+ a…" at bounding box center [308, 202] width 269 height 43
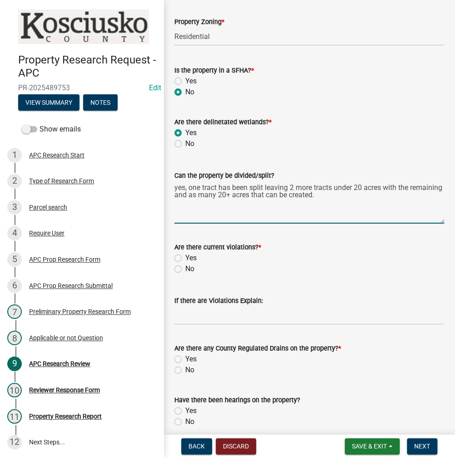
click at [385, 189] on textarea "yes, one tract has been split leaving 2 more tracts under 20 acres with the rem…" at bounding box center [308, 202] width 269 height 43
click at [287, 199] on textarea "yes, one tract has been split leaving 2 more tracts under 20 acres and as many …" at bounding box center [308, 202] width 269 height 43
click at [332, 188] on textarea "yes, one tract has been split leaving 2 more tracts under 20 acres and as many …" at bounding box center [308, 202] width 269 height 43
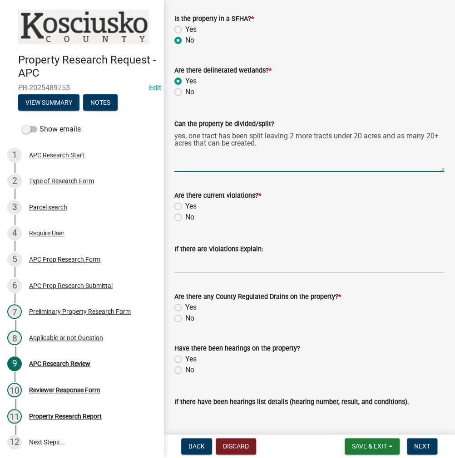
scroll to position [363, 0]
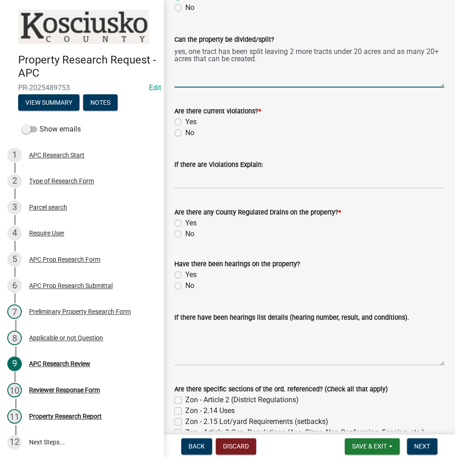
type textarea "yes, one tract has been split leaving 2 more tracts under 20 acres and as many …"
click at [185, 129] on label "No" at bounding box center [189, 132] width 9 height 11
click at [185, 129] on input "No" at bounding box center [188, 130] width 6 height 6
radio input "true"
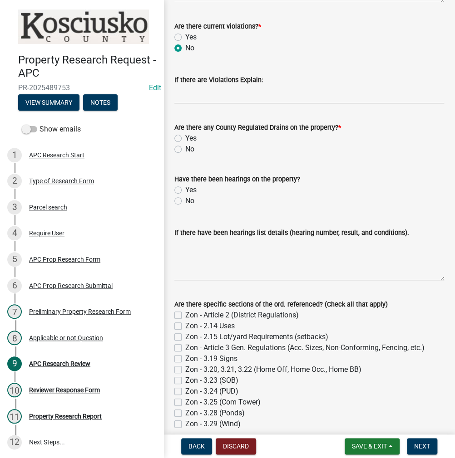
scroll to position [454, 0]
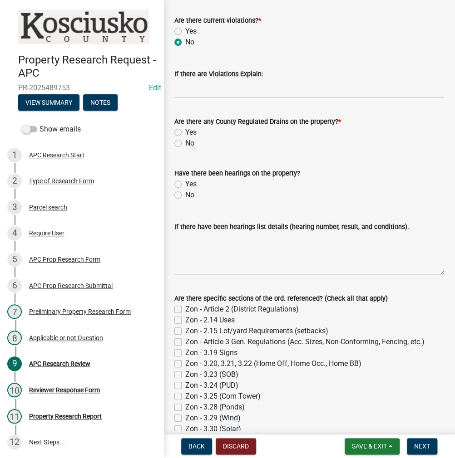
click at [185, 132] on label "Yes" at bounding box center [190, 132] width 11 height 11
click at [185, 132] on input "Yes" at bounding box center [188, 130] width 6 height 6
radio input "true"
click at [200, 247] on textarea "If there have been hearings list details (hearing number, result, and condition…" at bounding box center [308, 253] width 269 height 43
paste textarea "78019 E"
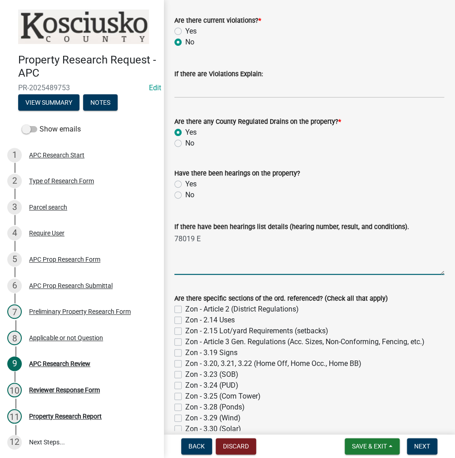
click at [215, 242] on textarea "78019 E" at bounding box center [308, 253] width 269 height 43
paste textarea "79019 E"
paste textarea "80010 E"
paste textarea "7739 Z"
type textarea "78019 E-granted, 79019 E-granted, 80010 E-granted, 7739 Z-granted"
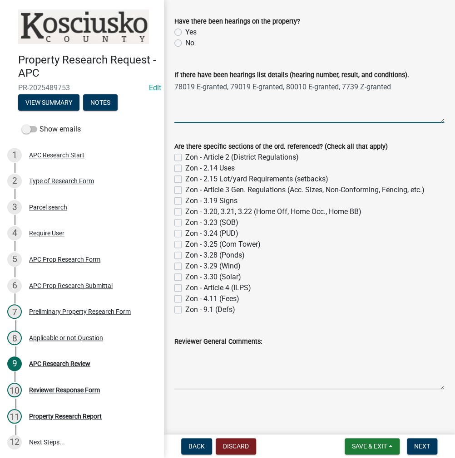
scroll to position [607, 0]
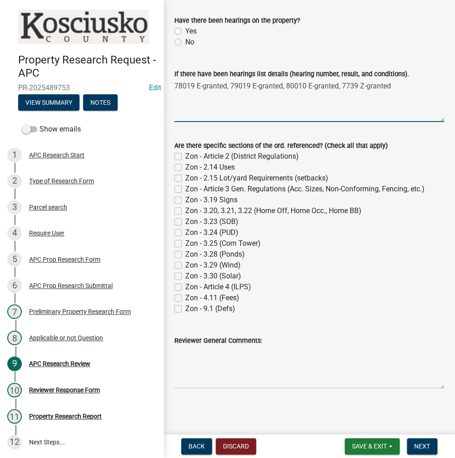
click at [185, 168] on label "Zon - 2.14 Uses" at bounding box center [209, 167] width 49 height 11
click at [185, 168] on input "Zon - 2.14 Uses" at bounding box center [188, 165] width 6 height 6
checkbox input "true"
checkbox input "false"
checkbox input "true"
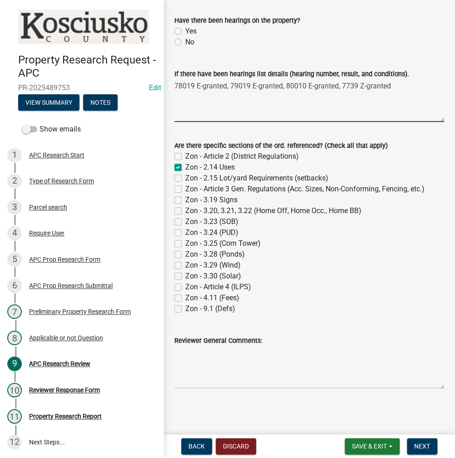
checkbox input "false"
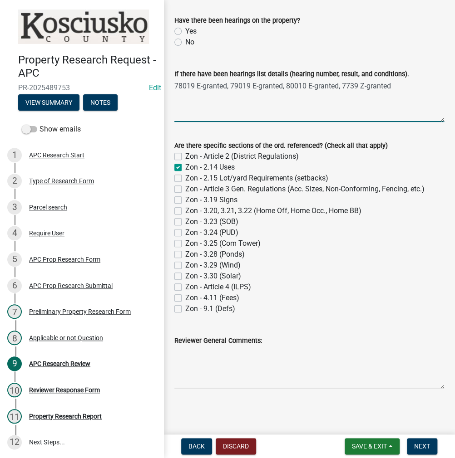
checkbox input "false"
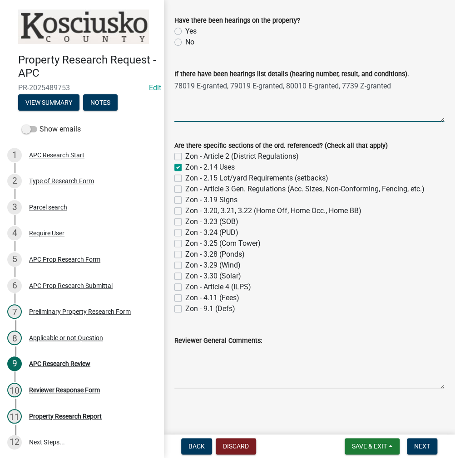
checkbox input "false"
click at [413, 449] on button "Next" at bounding box center [421, 446] width 30 height 16
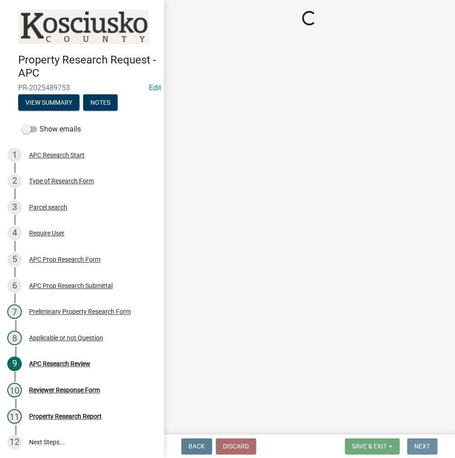
scroll to position [0, 0]
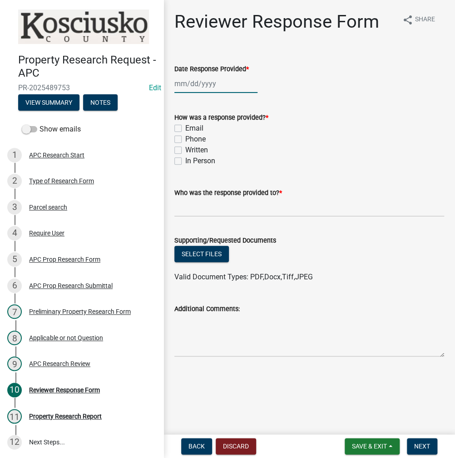
click at [199, 80] on div at bounding box center [215, 83] width 83 height 19
select select "10"
select select "2025"
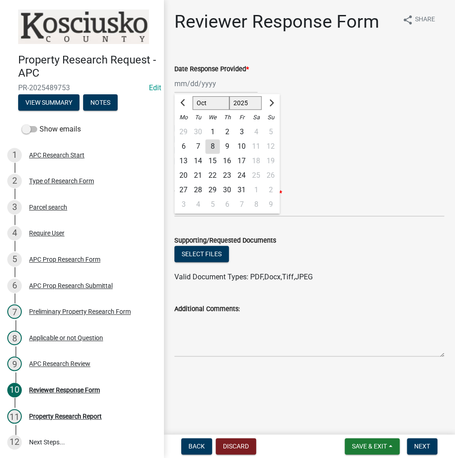
click at [212, 147] on div "8" at bounding box center [212, 146] width 15 height 15
type input "[DATE]"
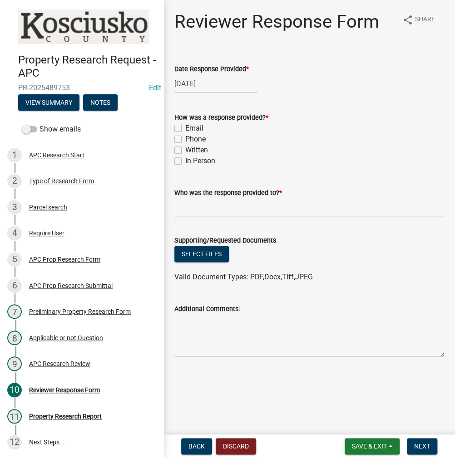
click at [185, 162] on label "In Person" at bounding box center [200, 161] width 30 height 11
click at [185, 161] on input "In Person" at bounding box center [188, 159] width 6 height 6
checkbox input "true"
checkbox input "false"
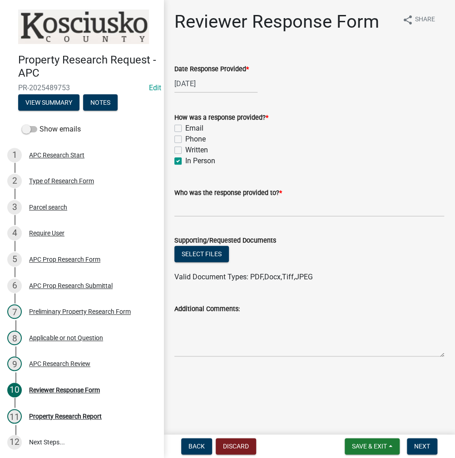
checkbox input "false"
checkbox input "true"
click at [189, 211] on input "Who was the response provided to? *" at bounding box center [308, 207] width 269 height 19
type input "[PERSON_NAME]"
click at [203, 259] on button "Select files" at bounding box center [201, 254] width 54 height 16
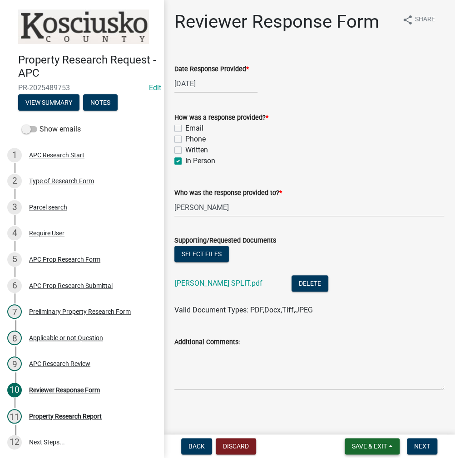
click at [365, 445] on span "Save & Exit" at bounding box center [369, 446] width 35 height 7
click at [350, 405] on button "Save" at bounding box center [363, 401] width 73 height 22
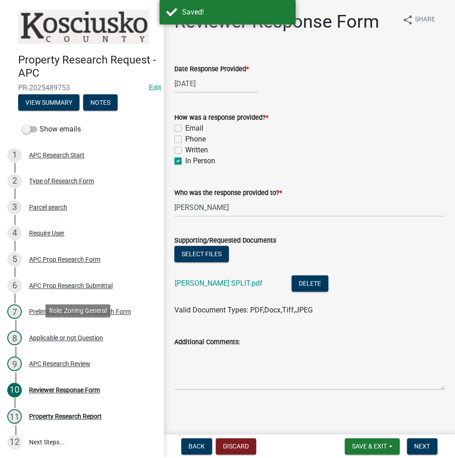
click at [78, 337] on div "Applicable or not Question" at bounding box center [66, 338] width 74 height 6
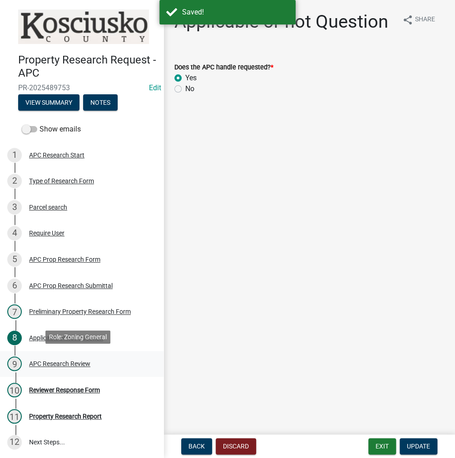
click at [66, 357] on div "9 APC Research Review" at bounding box center [78, 364] width 142 height 15
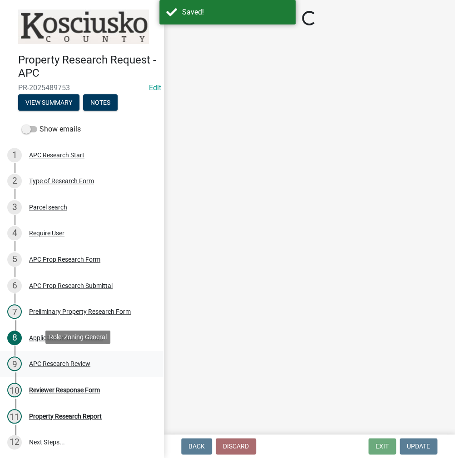
select select "9242d18e-eca7-4b94-8788-f0fc7e6b99dc"
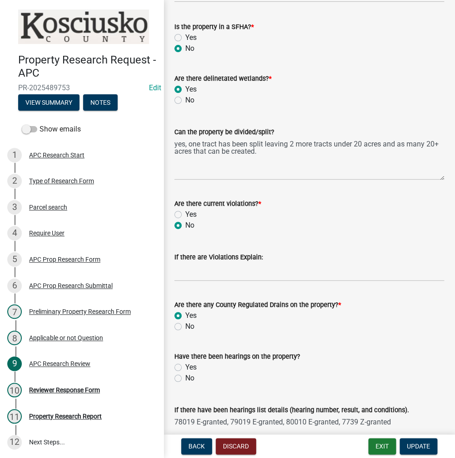
scroll to position [272, 0]
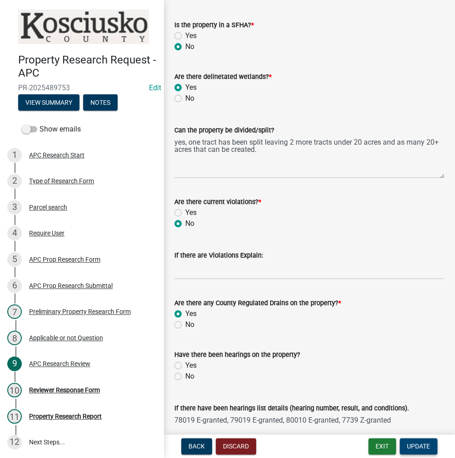
click at [418, 445] on span "Update" at bounding box center [417, 446] width 23 height 7
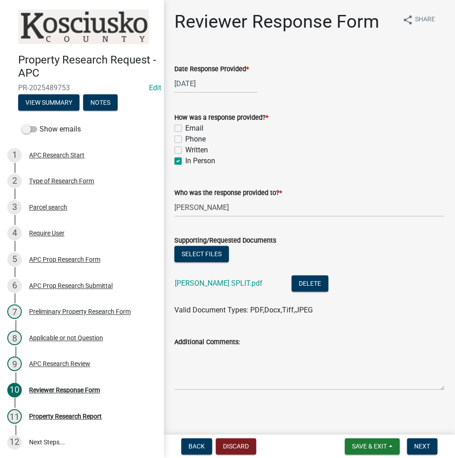
scroll to position [2, 0]
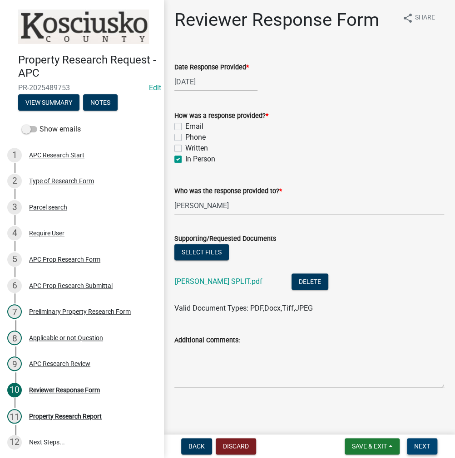
click at [421, 446] on span "Next" at bounding box center [422, 446] width 16 height 7
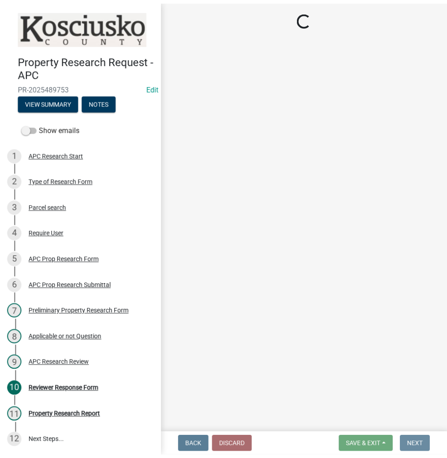
scroll to position [0, 0]
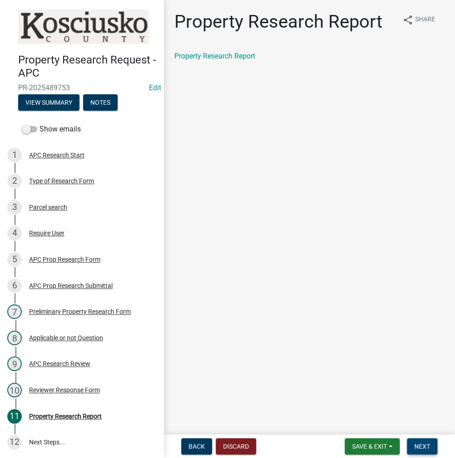
click at [411, 441] on button "Next" at bounding box center [421, 446] width 30 height 16
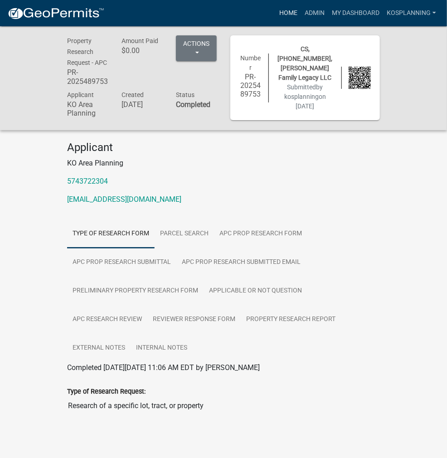
click at [298, 13] on link "Home" at bounding box center [288, 13] width 25 height 17
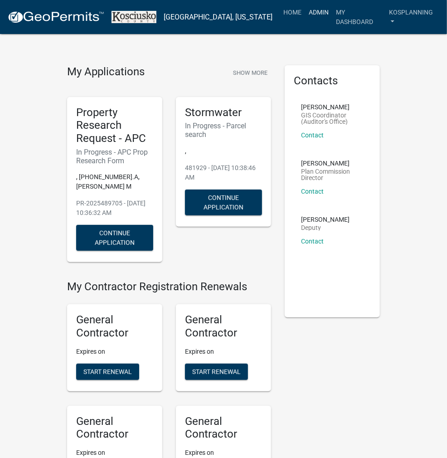
click at [312, 11] on link "Admin" at bounding box center [318, 12] width 27 height 17
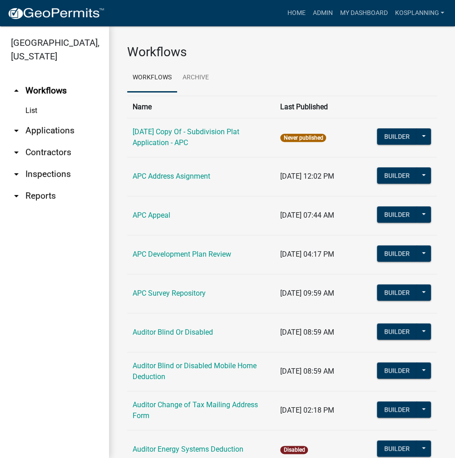
click at [45, 153] on link "arrow_drop_down Contractors" at bounding box center [54, 153] width 109 height 22
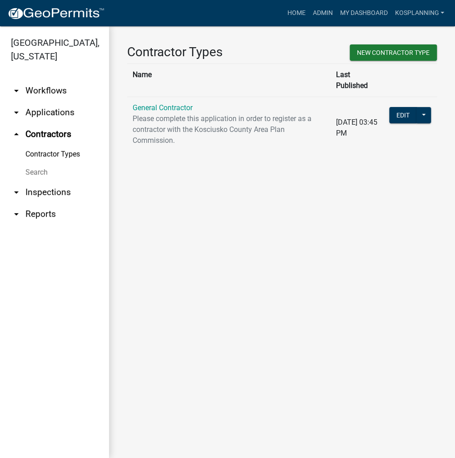
click at [168, 102] on td "General Contractor Please complete this application in order to register as a c…" at bounding box center [228, 128] width 203 height 62
click at [174, 103] on link "General Contractor" at bounding box center [162, 107] width 60 height 9
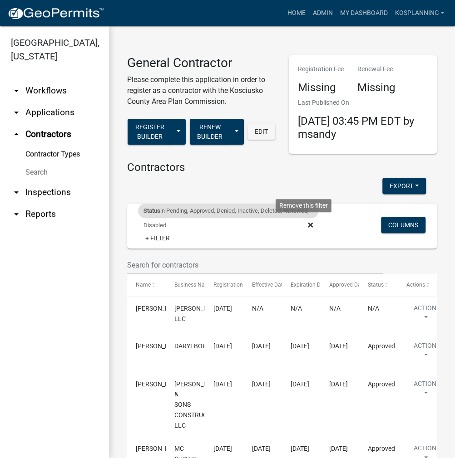
click at [308, 224] on icon at bounding box center [310, 224] width 5 height 5
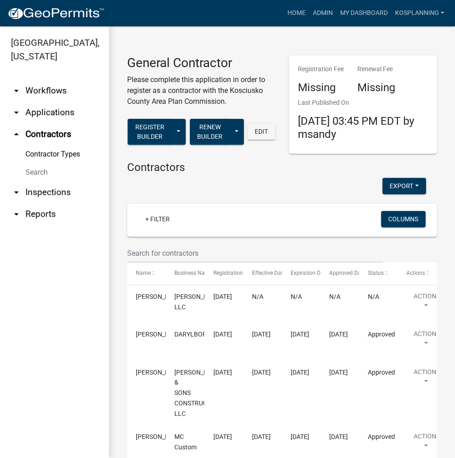
click at [181, 241] on wm-filter-builder "+ Filter Columns" at bounding box center [281, 233] width 309 height 59
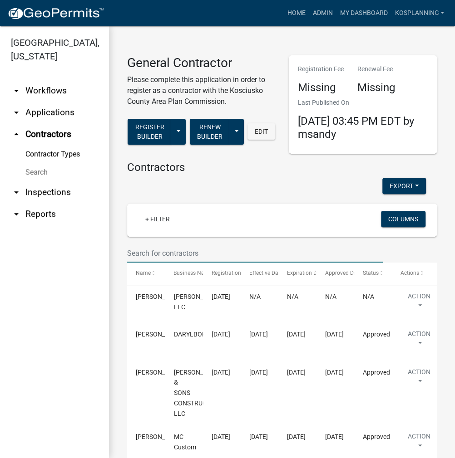
click at [161, 251] on input "text" at bounding box center [254, 253] width 255 height 19
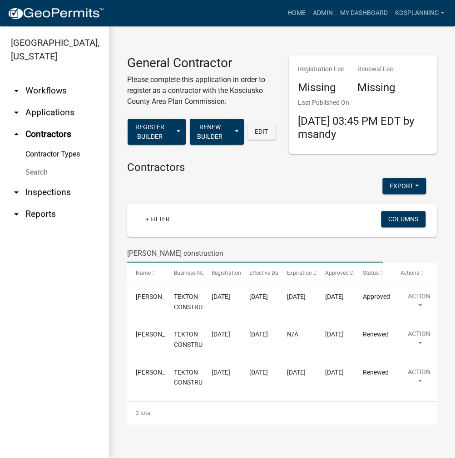
type input "porter construction"
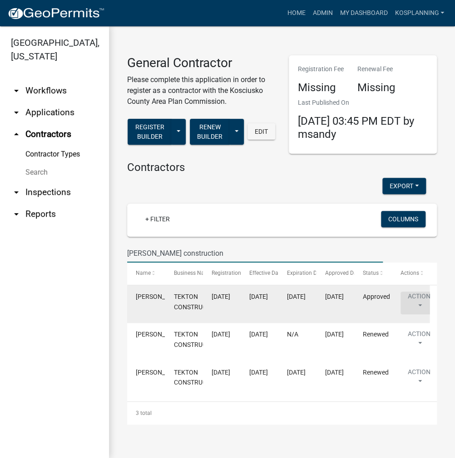
click at [411, 300] on button "Action" at bounding box center [418, 303] width 37 height 23
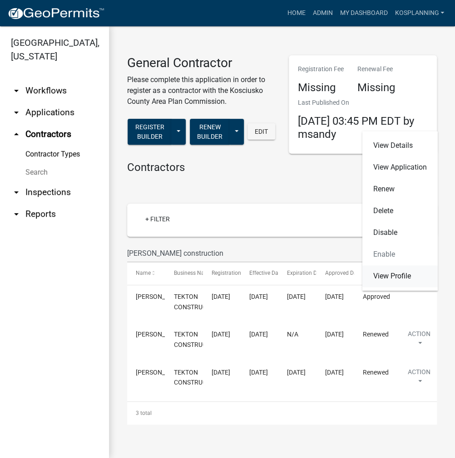
click at [397, 276] on link "View Profile" at bounding box center [399, 276] width 75 height 22
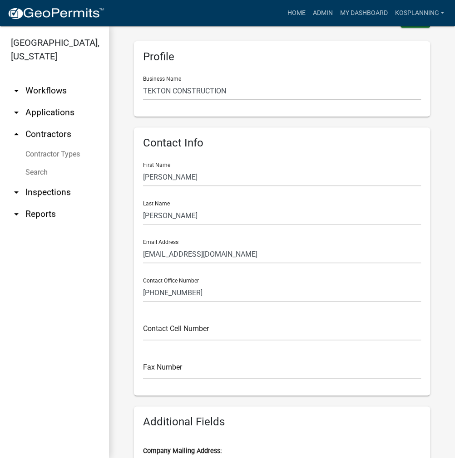
scroll to position [91, 0]
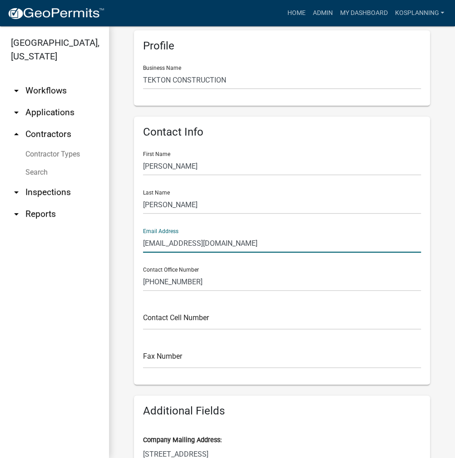
drag, startPoint x: 214, startPoint y: 244, endPoint x: 113, endPoint y: 247, distance: 101.7
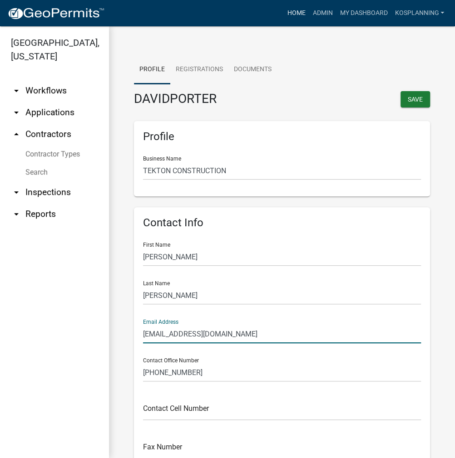
click at [299, 10] on link "Home" at bounding box center [295, 13] width 25 height 17
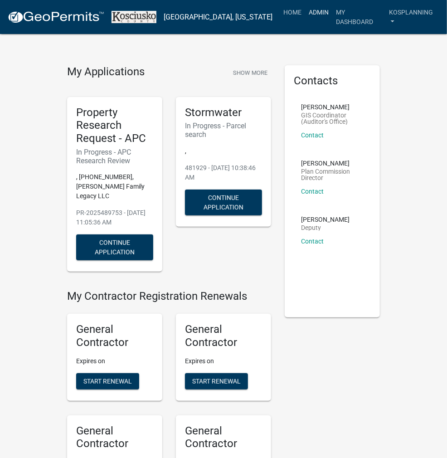
click at [316, 10] on link "Admin" at bounding box center [318, 12] width 27 height 17
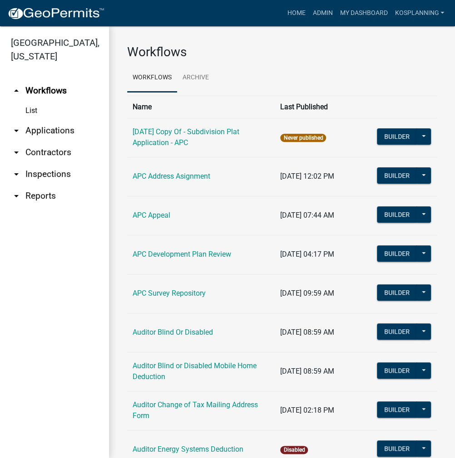
click at [33, 135] on link "arrow_drop_down Applications" at bounding box center [54, 131] width 109 height 22
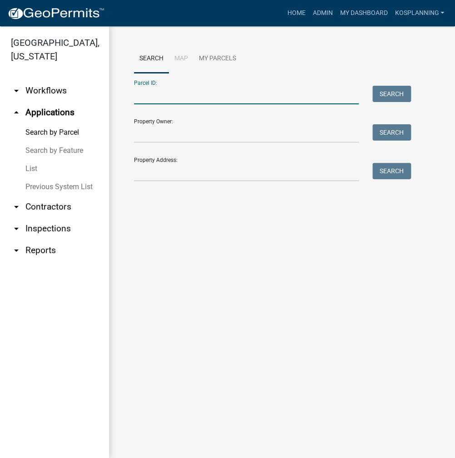
click at [142, 99] on input "Parcel ID:" at bounding box center [246, 95] width 225 height 19
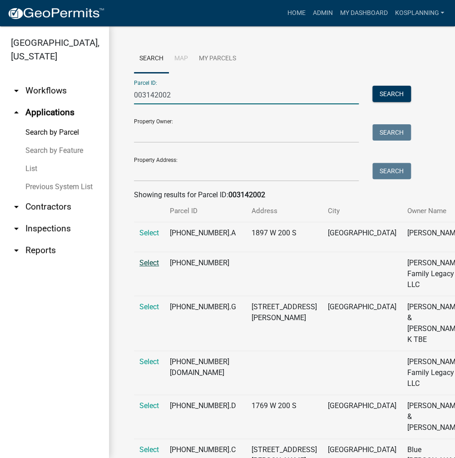
type input "003142002"
click at [152, 267] on span "Select" at bounding box center [149, 263] width 20 height 9
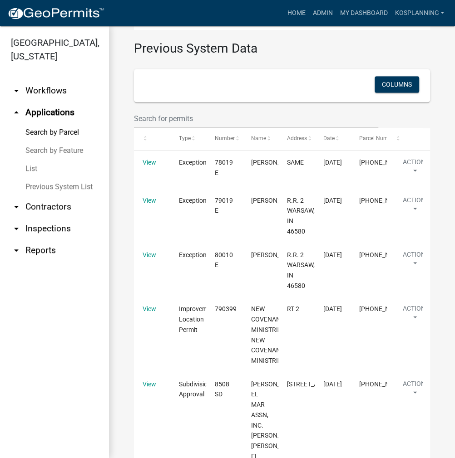
scroll to position [454, 0]
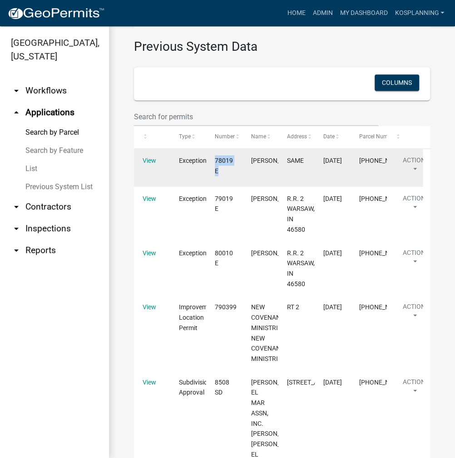
drag, startPoint x: 214, startPoint y: 179, endPoint x: 234, endPoint y: 188, distance: 21.7
click at [234, 186] on datatable-body-cell "78019 E" at bounding box center [224, 168] width 36 height 38
copy span "78019 E"
click at [146, 164] on link "View" at bounding box center [149, 160] width 14 height 7
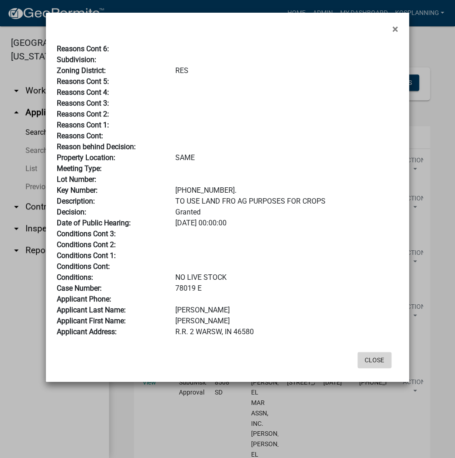
click at [376, 357] on button "Close" at bounding box center [374, 360] width 34 height 16
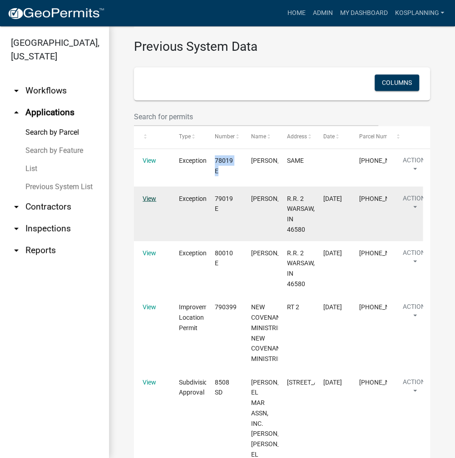
click at [154, 202] on link "View" at bounding box center [149, 198] width 14 height 7
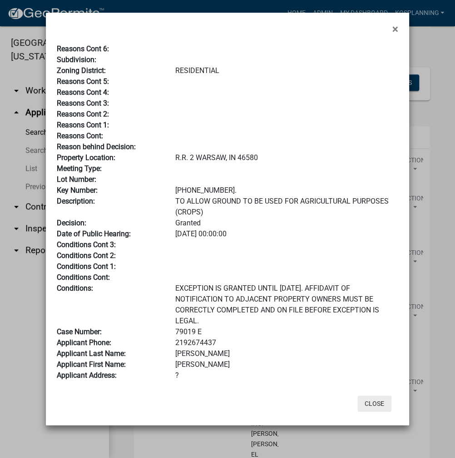
click at [372, 401] on button "Close" at bounding box center [374, 404] width 34 height 16
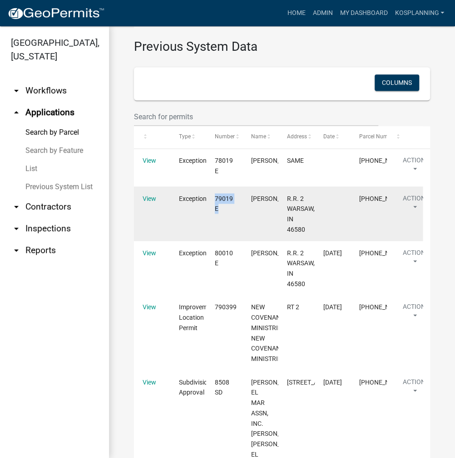
drag, startPoint x: 216, startPoint y: 224, endPoint x: 236, endPoint y: 234, distance: 22.5
click at [236, 234] on datatable-body-cell "79019 E" at bounding box center [224, 213] width 36 height 54
copy span "79019 E"
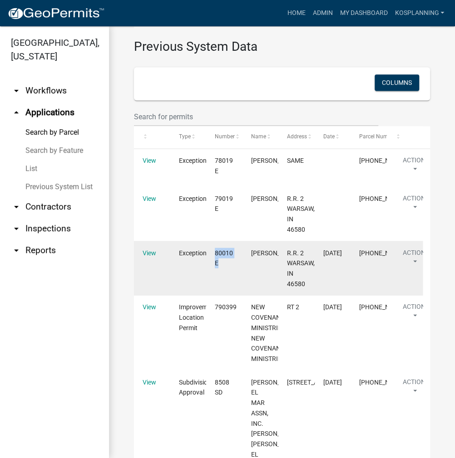
drag, startPoint x: 215, startPoint y: 278, endPoint x: 230, endPoint y: 285, distance: 16.4
click at [230, 269] on div "80010 E" at bounding box center [224, 258] width 19 height 21
copy span "80010 E"
click at [141, 280] on datatable-body-cell "View" at bounding box center [152, 268] width 36 height 54
click at [150, 256] on link "View" at bounding box center [149, 252] width 14 height 7
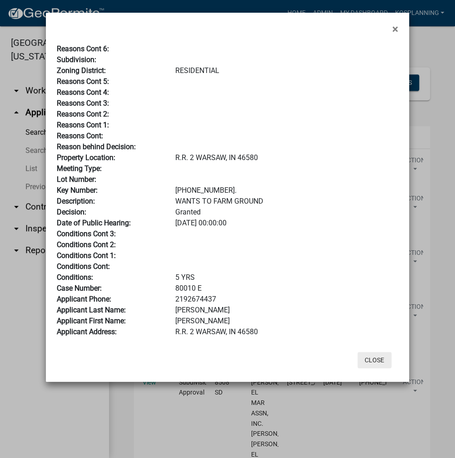
click at [379, 362] on button "Close" at bounding box center [374, 360] width 34 height 16
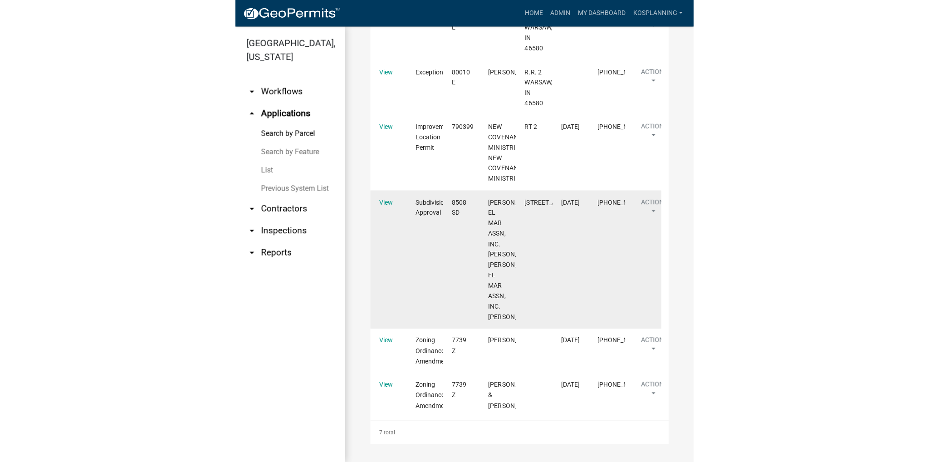
scroll to position [682, 0]
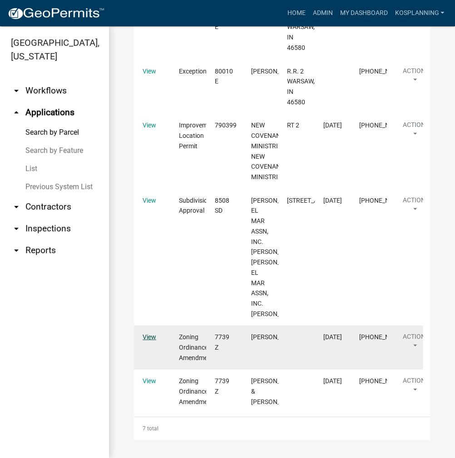
click at [152, 338] on link "View" at bounding box center [149, 336] width 14 height 7
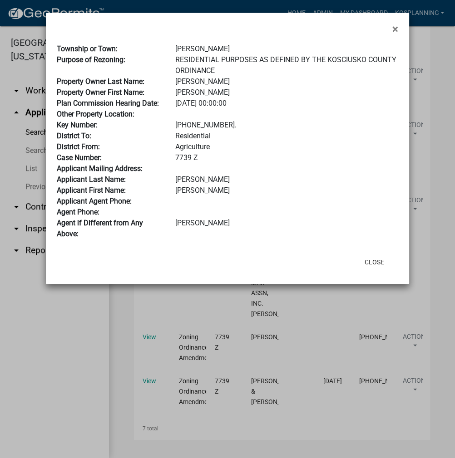
drag, startPoint x: 199, startPoint y: 158, endPoint x: 176, endPoint y: 158, distance: 23.1
click at [176, 158] on div "7739 Z" at bounding box center [286, 157] width 236 height 11
copy div "7739 Z"
click at [378, 260] on button "Close" at bounding box center [374, 262] width 34 height 16
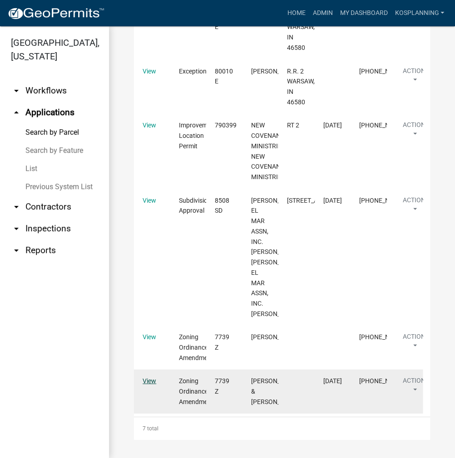
click at [150, 381] on link "View" at bounding box center [149, 380] width 14 height 7
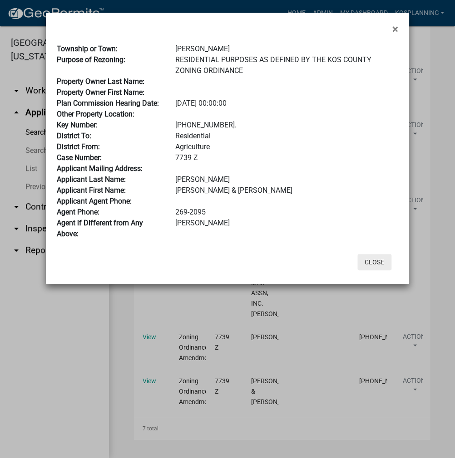
click at [380, 264] on button "Close" at bounding box center [374, 262] width 34 height 16
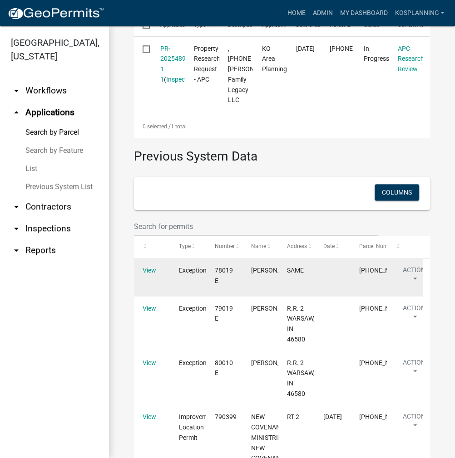
scroll to position [359, 0]
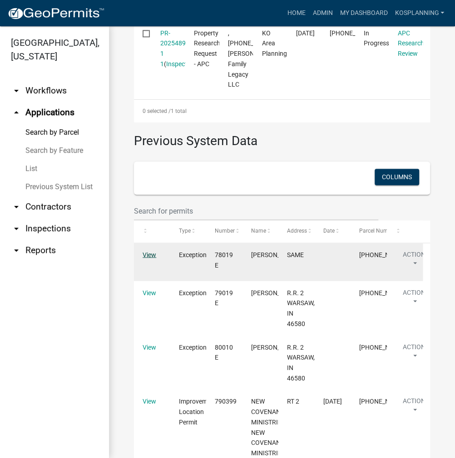
click at [155, 258] on link "View" at bounding box center [149, 254] width 14 height 7
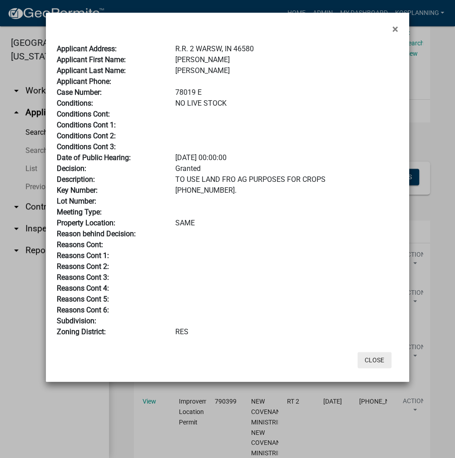
click at [373, 362] on button "Close" at bounding box center [374, 360] width 34 height 16
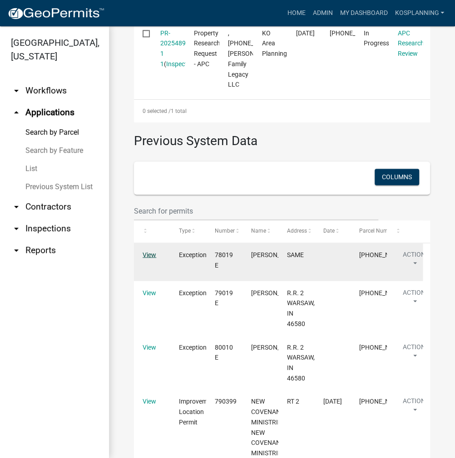
click at [151, 258] on link "View" at bounding box center [149, 254] width 14 height 7
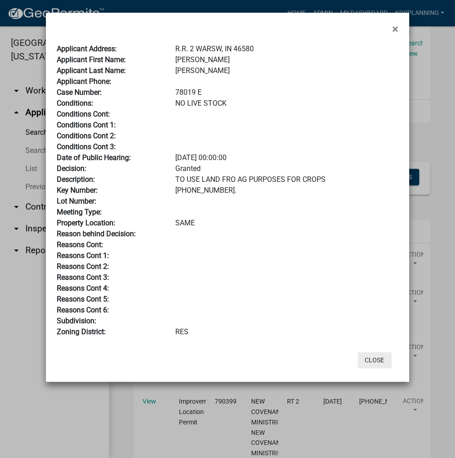
click at [378, 358] on button "Close" at bounding box center [374, 360] width 34 height 16
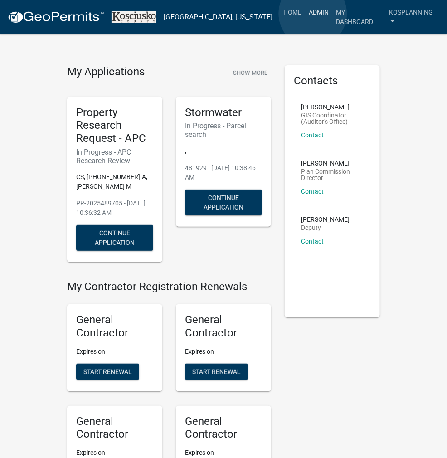
click at [313, 14] on link "Admin" at bounding box center [318, 12] width 27 height 17
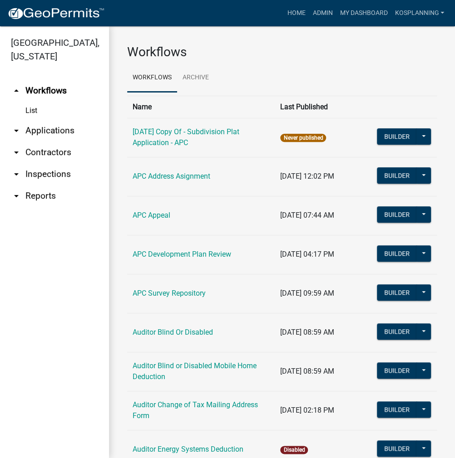
click at [56, 132] on link "arrow_drop_down Applications" at bounding box center [54, 131] width 109 height 22
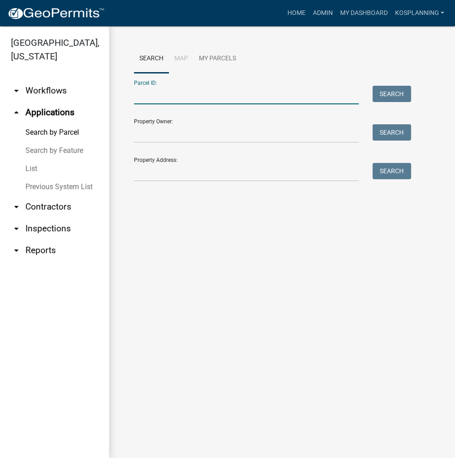
click at [136, 99] on input "Parcel ID:" at bounding box center [246, 95] width 225 height 19
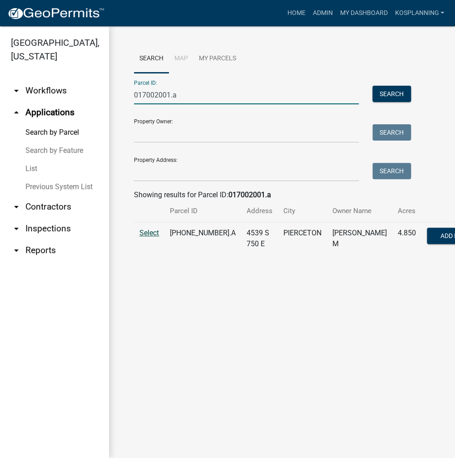
type input "017002001.a"
click at [152, 237] on span "Select" at bounding box center [149, 233] width 20 height 9
